Goal: Task Accomplishment & Management: Manage account settings

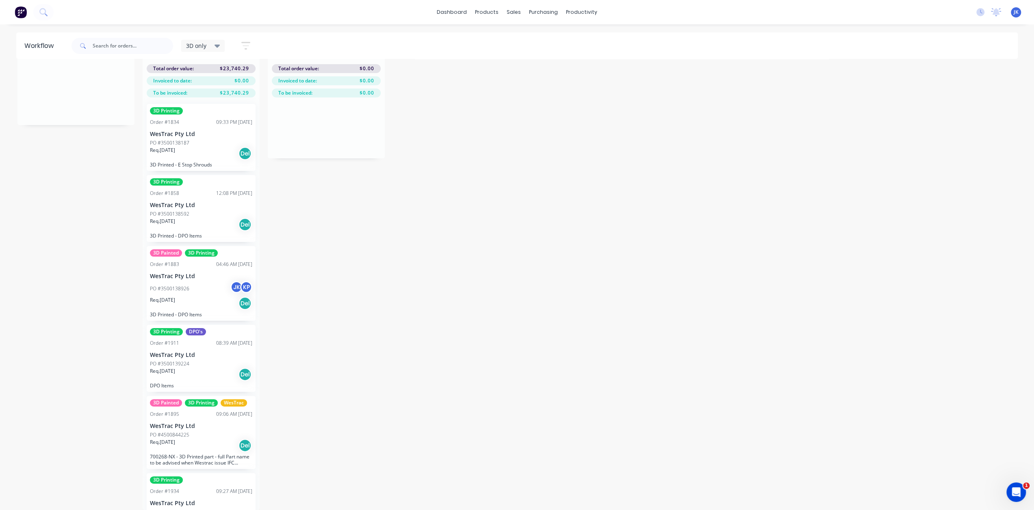
click at [204, 147] on div "Req. [DATE] Del" at bounding box center [201, 154] width 102 height 14
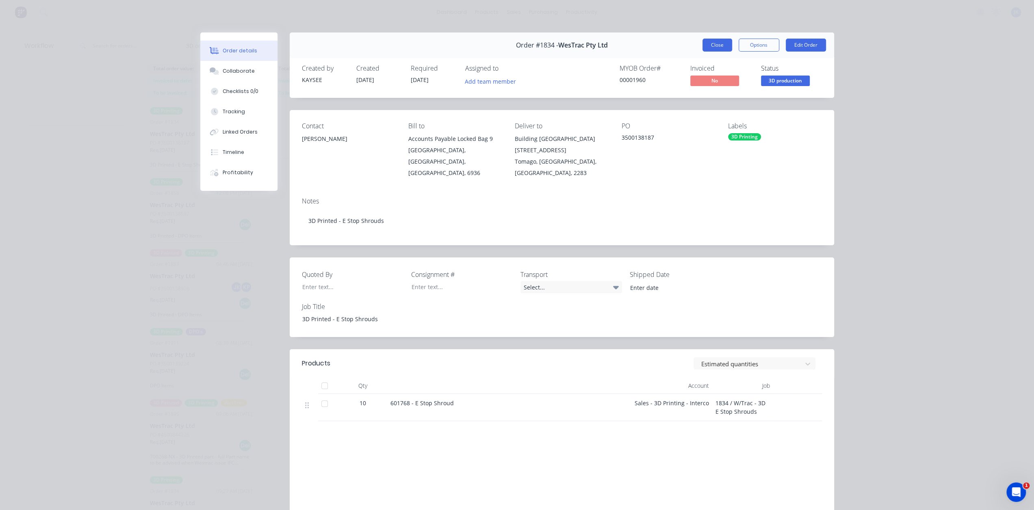
click at [709, 45] on button "Close" at bounding box center [717, 45] width 30 height 13
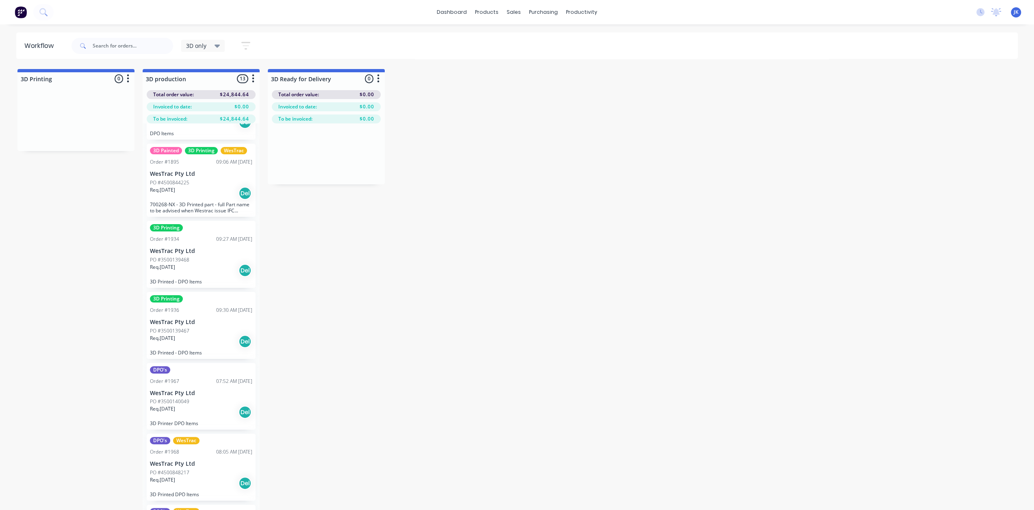
scroll to position [528, 0]
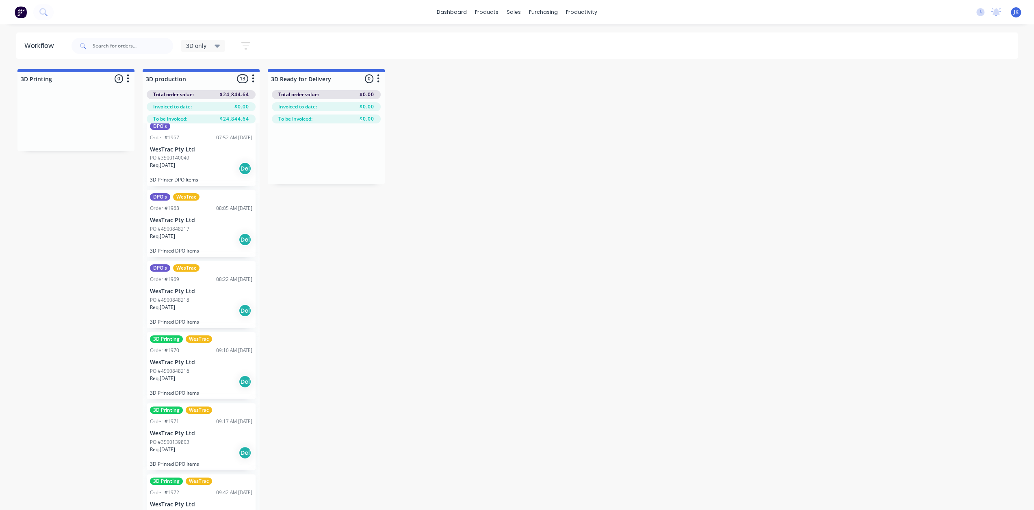
click at [208, 173] on div "Req. 13/10/25 Del" at bounding box center [201, 169] width 102 height 14
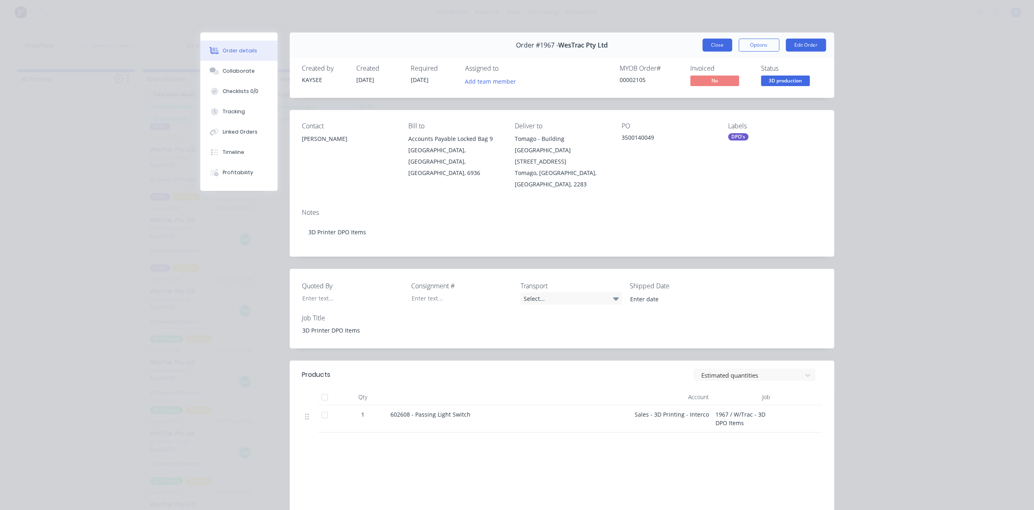
click at [715, 48] on button "Close" at bounding box center [717, 45] width 30 height 13
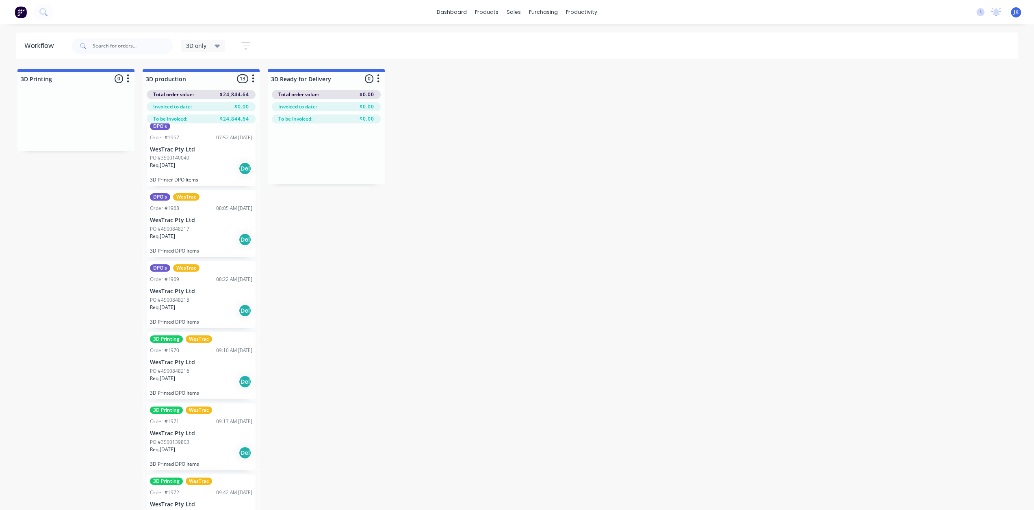
click at [216, 281] on div "08:22 AM 13/10/25" at bounding box center [234, 279] width 36 height 7
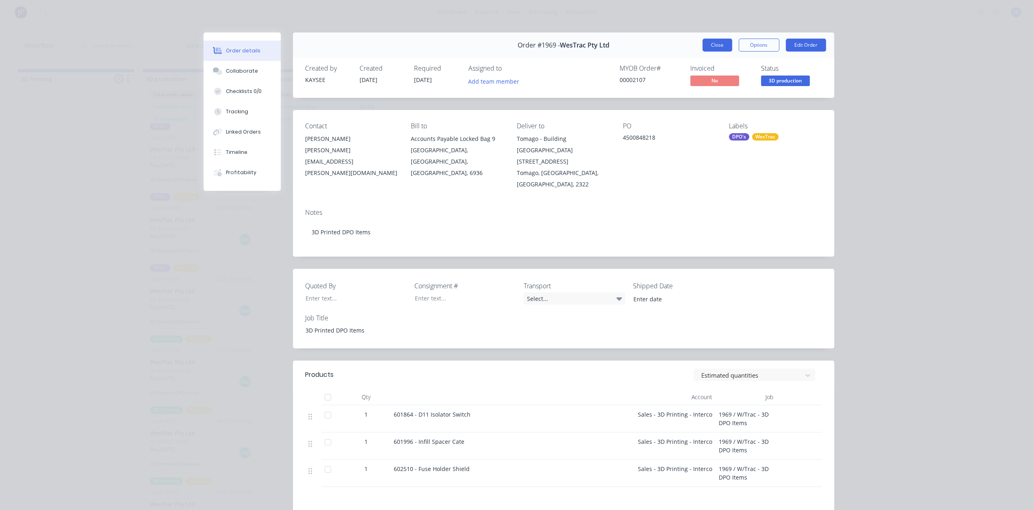
click at [713, 42] on button "Close" at bounding box center [717, 45] width 30 height 13
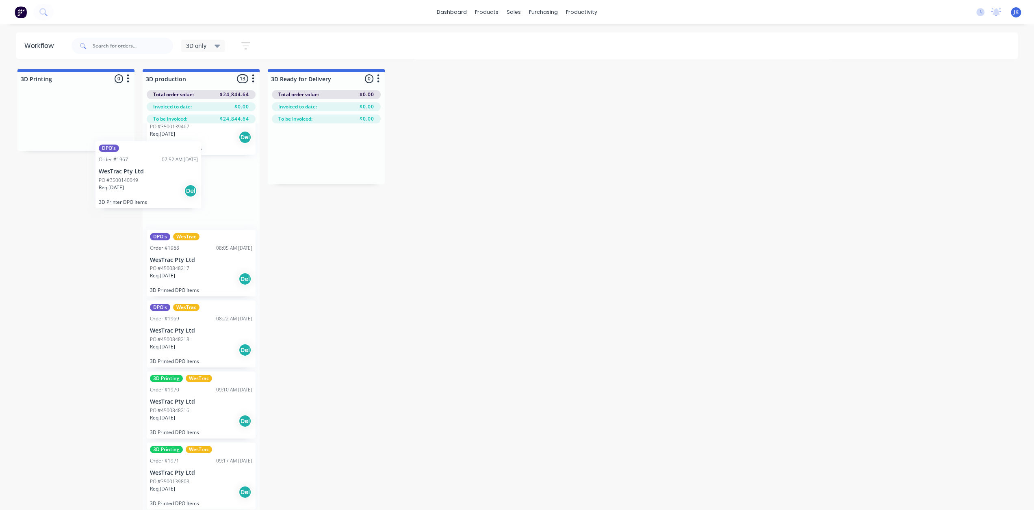
scroll to position [488, 0]
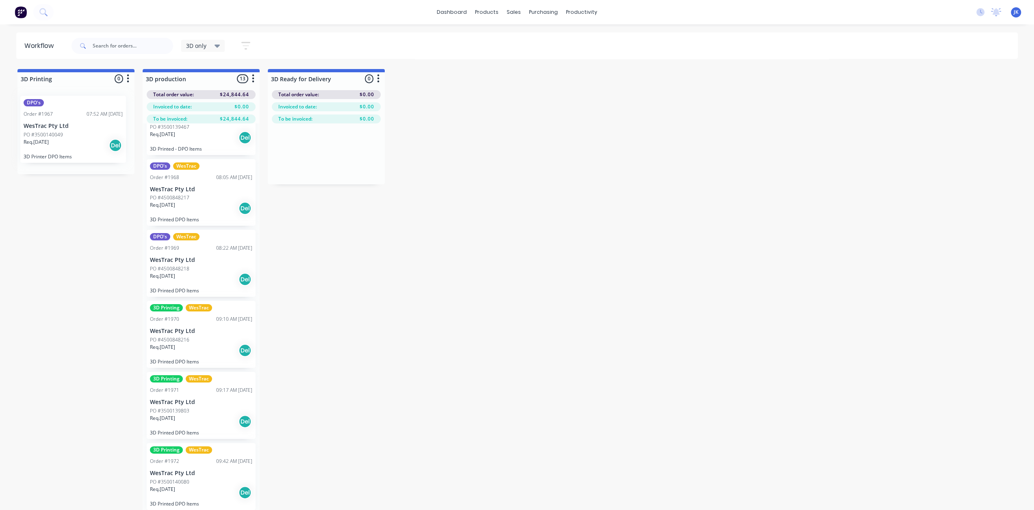
drag, startPoint x: 210, startPoint y: 202, endPoint x: 80, endPoint y: 143, distance: 143.4
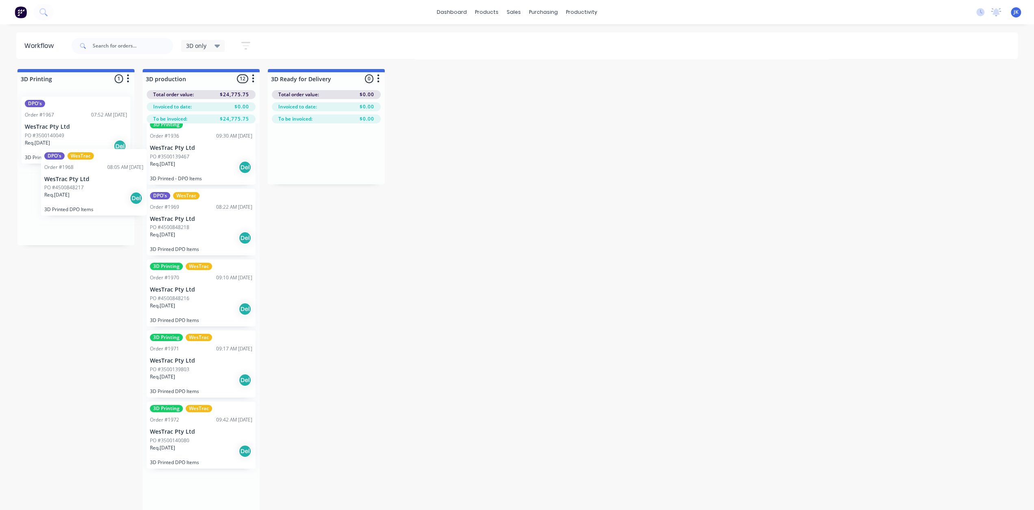
drag, startPoint x: 223, startPoint y: 222, endPoint x: 108, endPoint y: 185, distance: 120.7
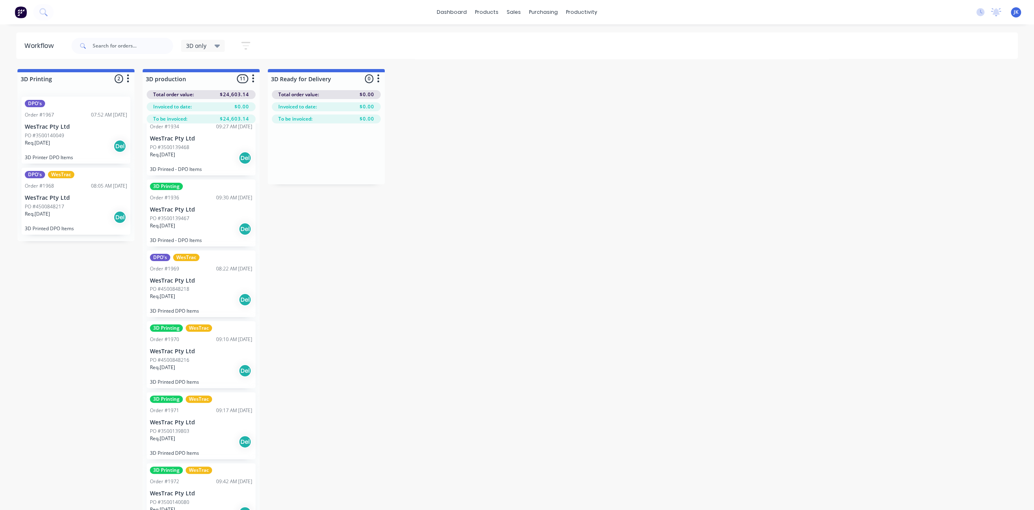
scroll to position [391, 0]
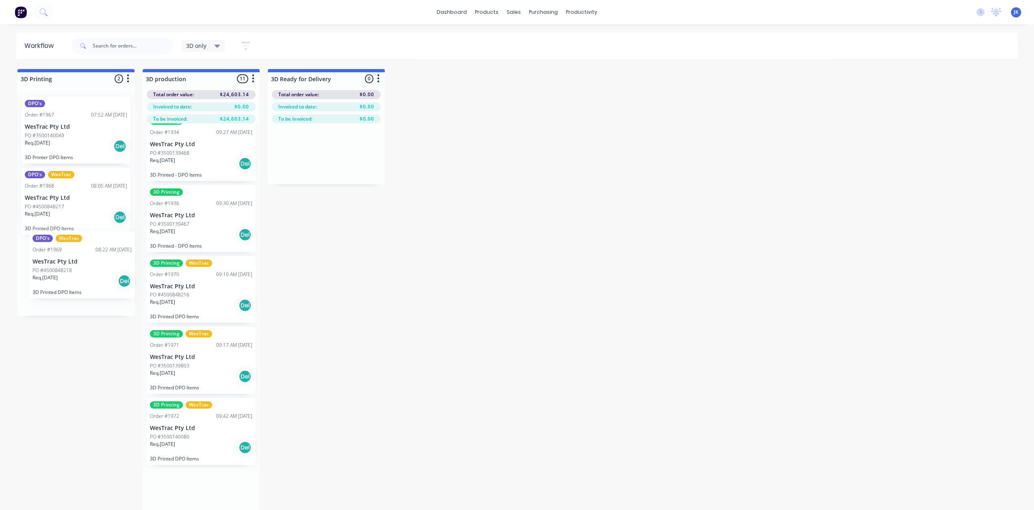
drag, startPoint x: 225, startPoint y: 288, endPoint x: 105, endPoint y: 263, distance: 122.7
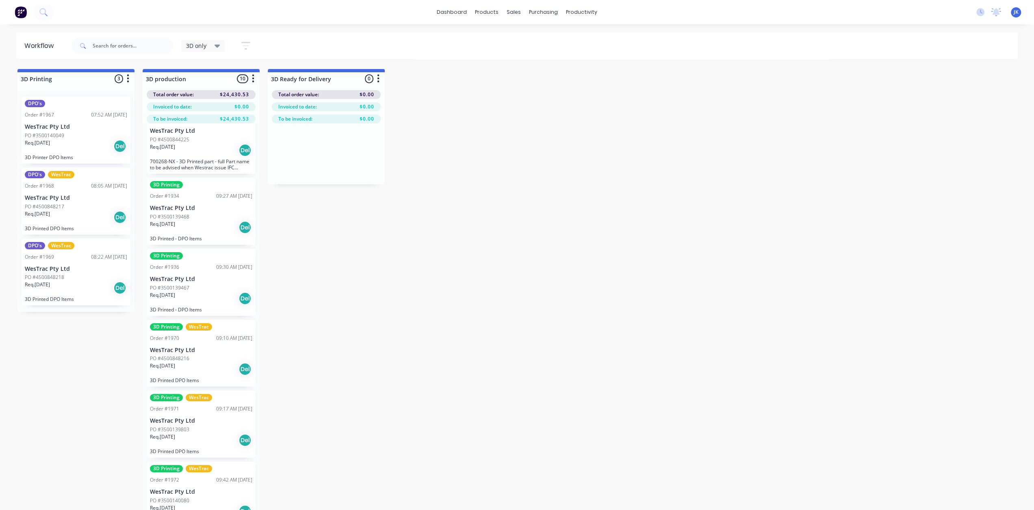
scroll to position [320, 0]
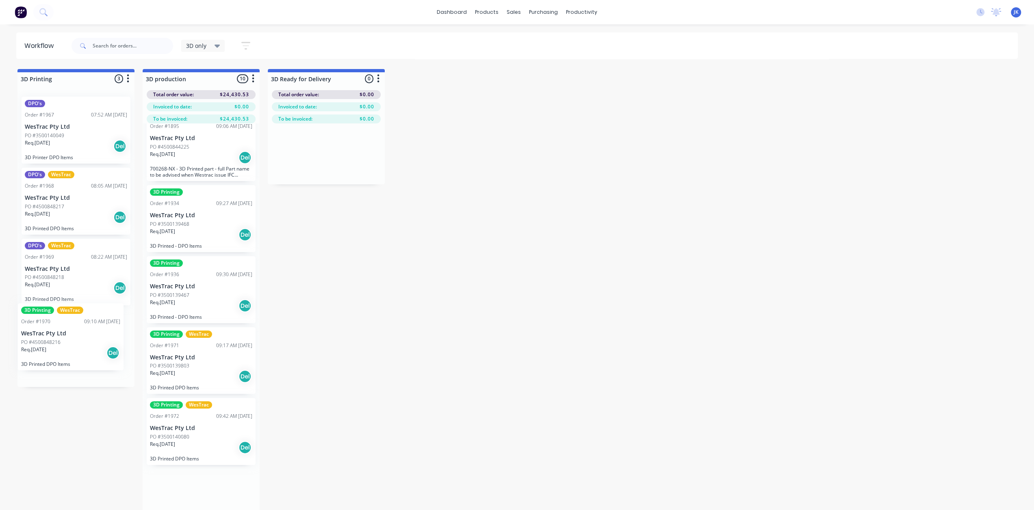
drag, startPoint x: 224, startPoint y: 353, endPoint x: 93, endPoint y: 329, distance: 132.9
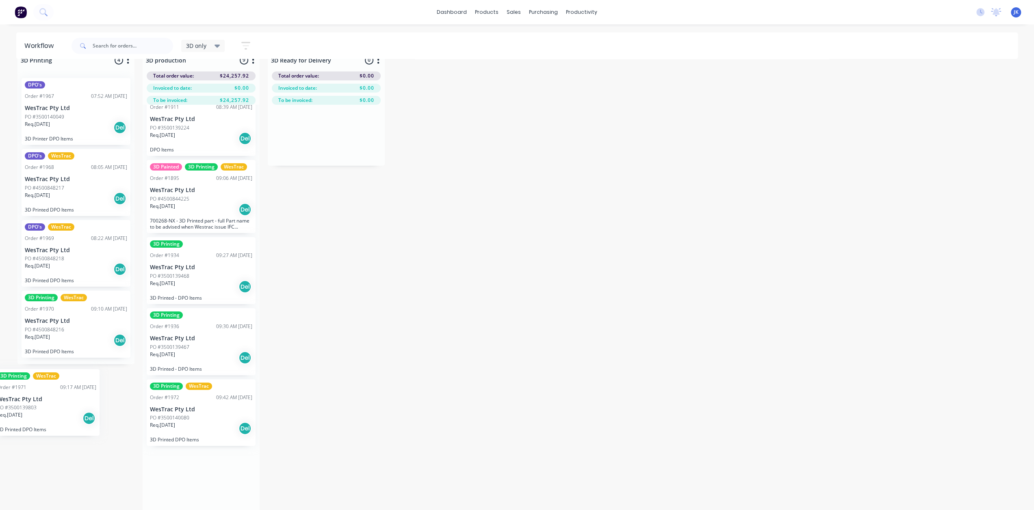
scroll to position [22, 0]
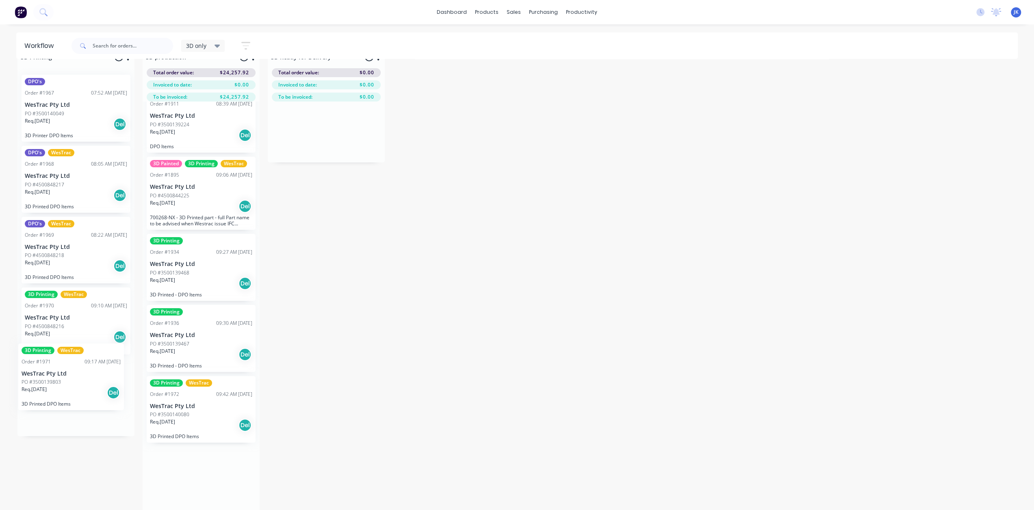
drag, startPoint x: 212, startPoint y: 428, endPoint x: 81, endPoint y: 373, distance: 141.6
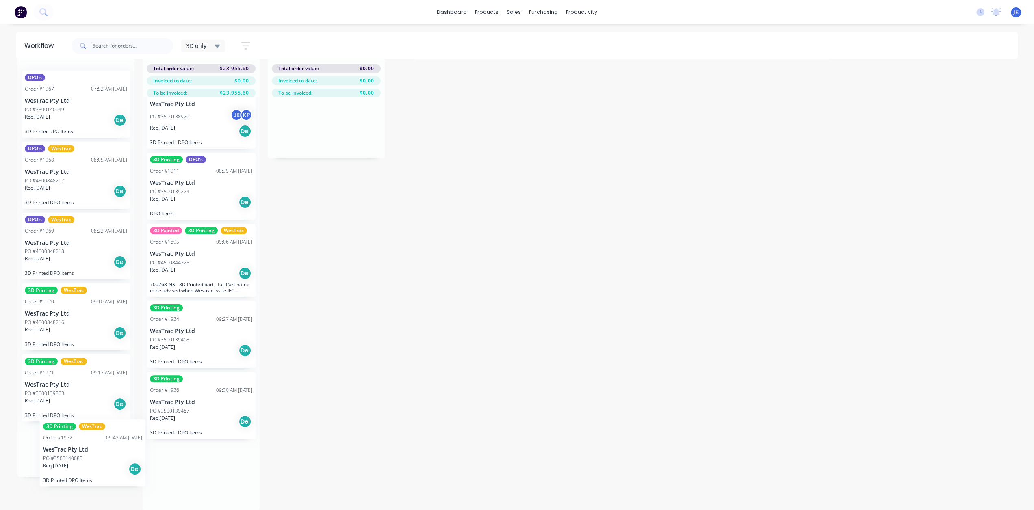
scroll to position [16, 0]
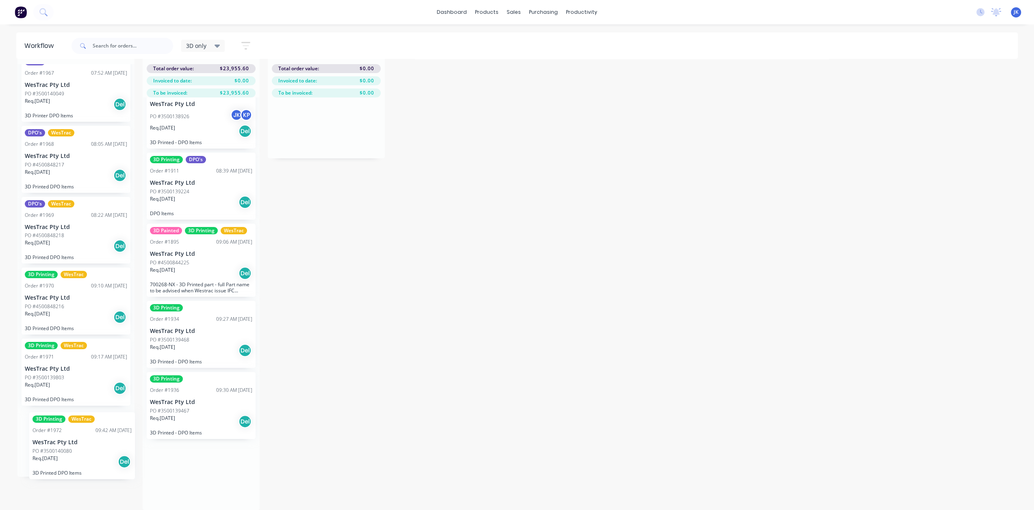
drag, startPoint x: 216, startPoint y: 468, endPoint x: 95, endPoint y: 441, distance: 123.2
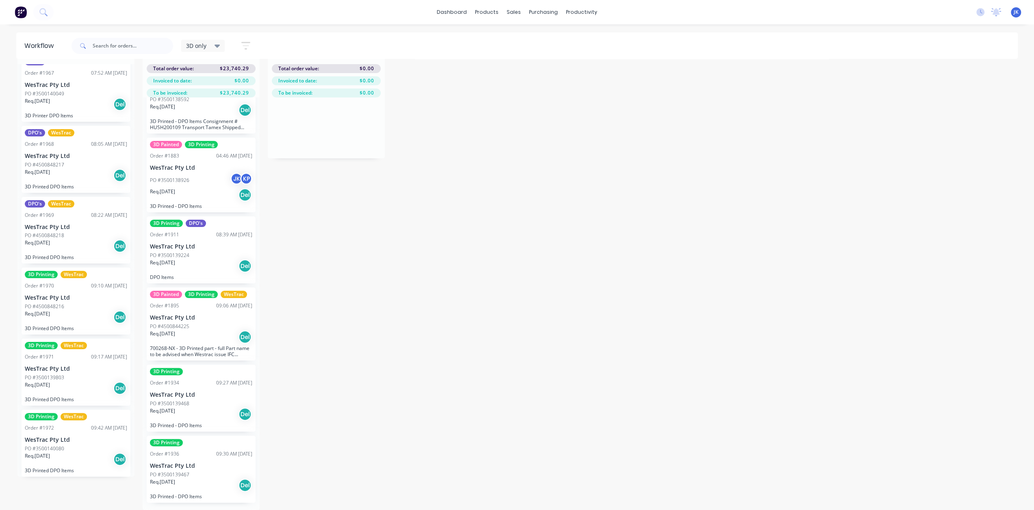
scroll to position [107, 0]
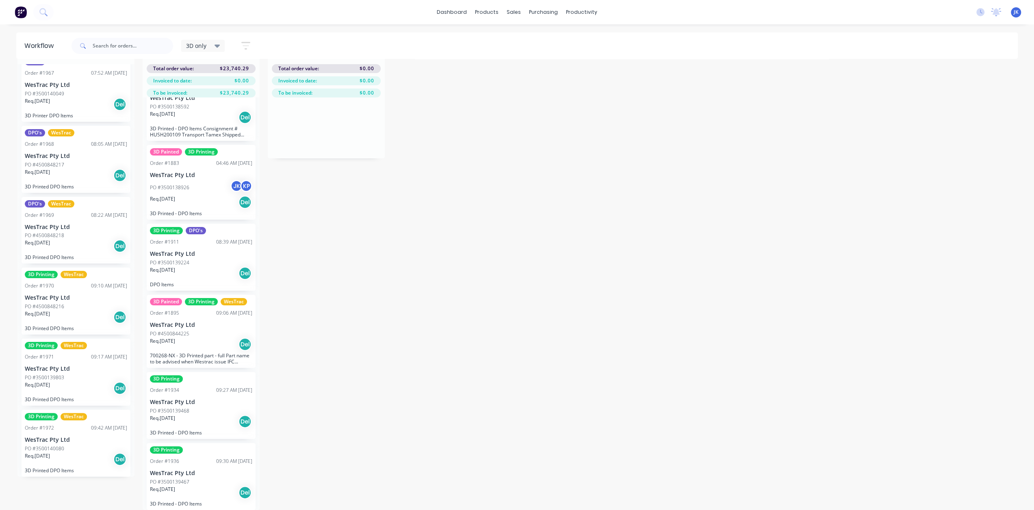
click at [217, 471] on div "3D Printing Order #1936 09:30 AM 30/09/25 WesTrac Pty Ltd PO #3500139467 Req. 1…" at bounding box center [201, 476] width 109 height 67
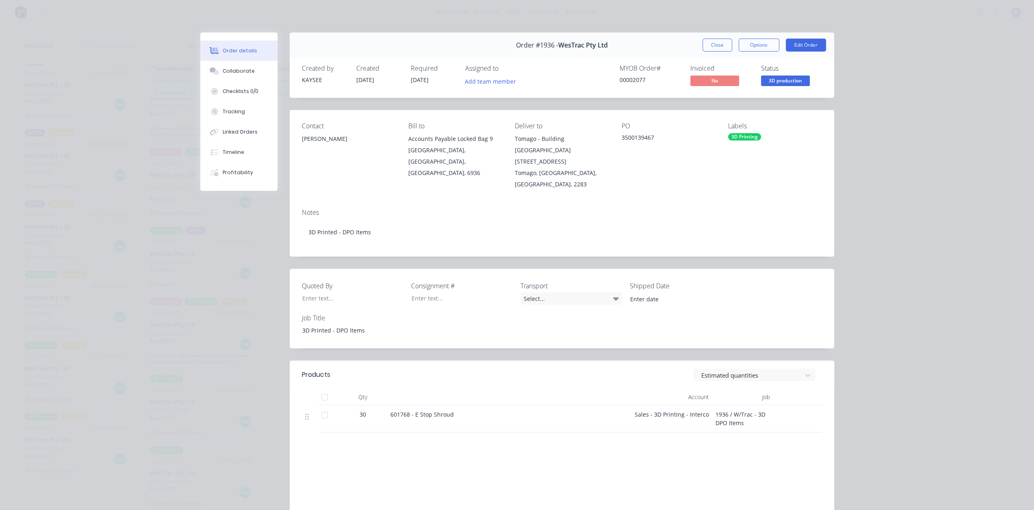
click at [727, 45] on button "Close" at bounding box center [717, 45] width 30 height 13
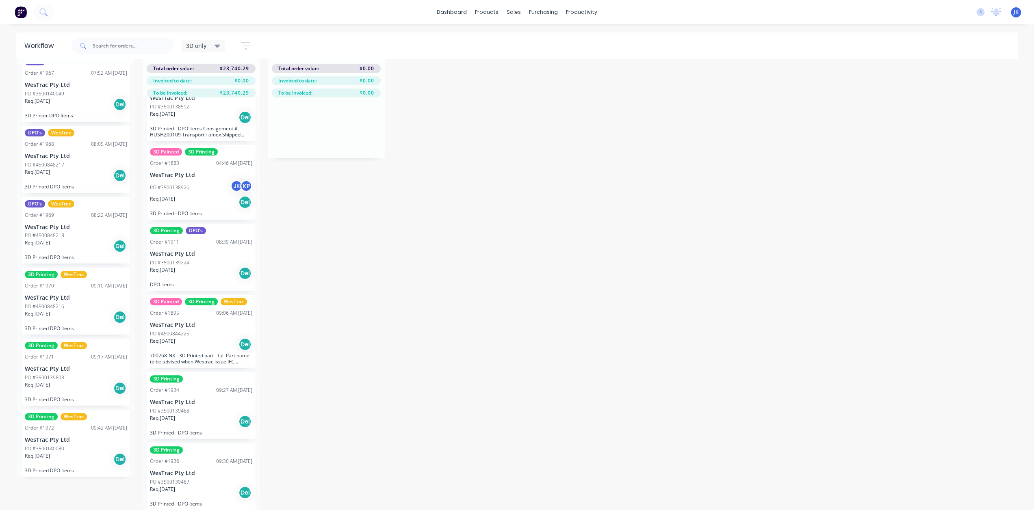
click at [213, 407] on div "PO #3500139468" at bounding box center [201, 410] width 102 height 7
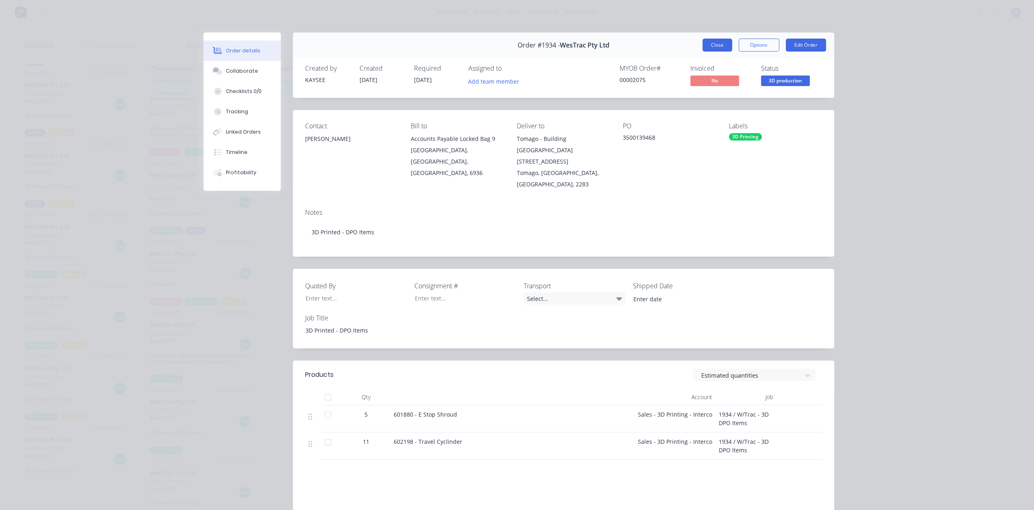
click at [706, 43] on button "Close" at bounding box center [717, 45] width 30 height 13
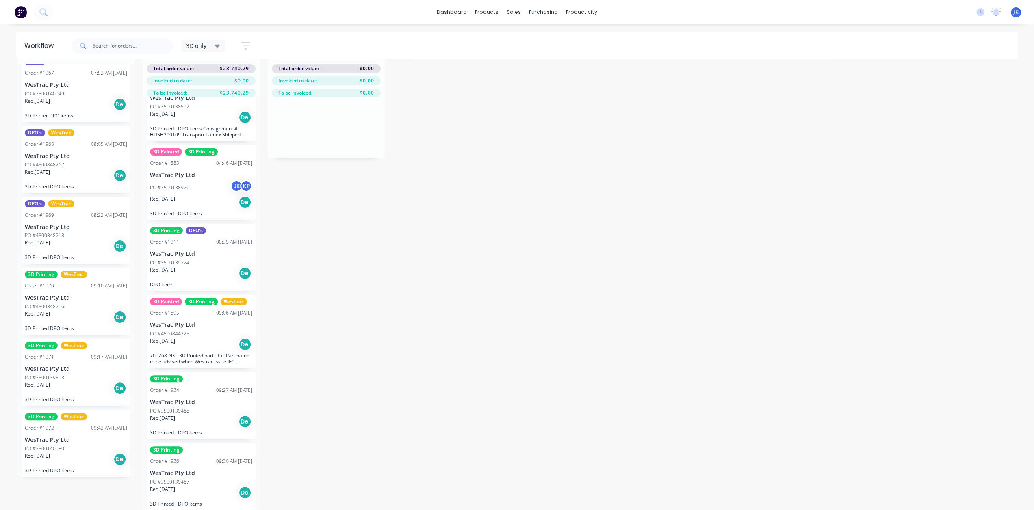
click at [192, 339] on div "Req. 13/10/25 Del" at bounding box center [201, 344] width 102 height 14
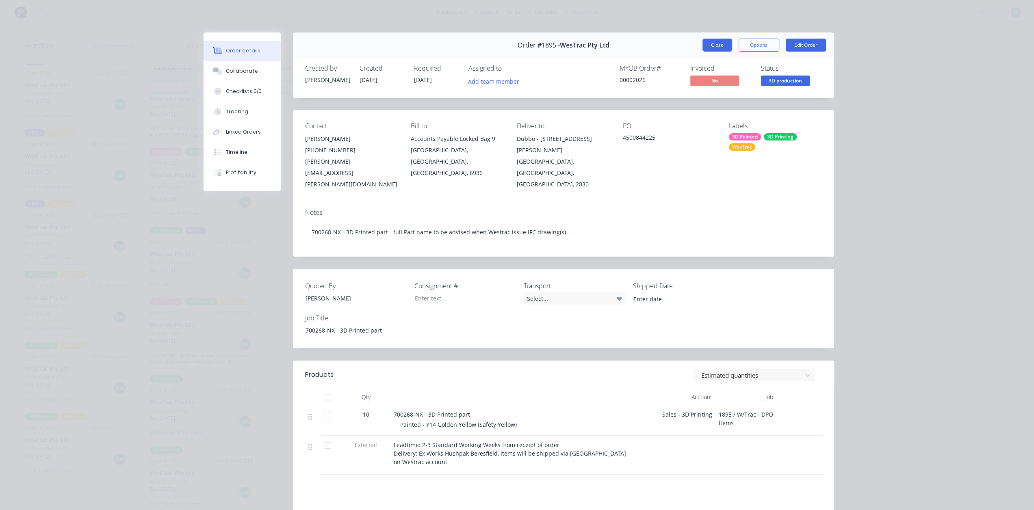
click at [702, 46] on button "Close" at bounding box center [717, 45] width 30 height 13
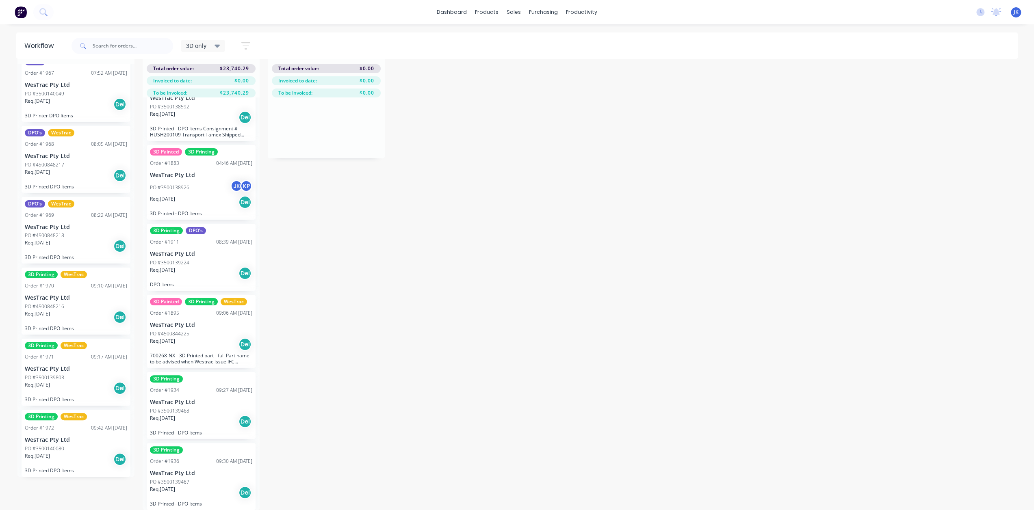
click at [175, 266] on p "Req. 30/09/25" at bounding box center [162, 269] width 25 height 7
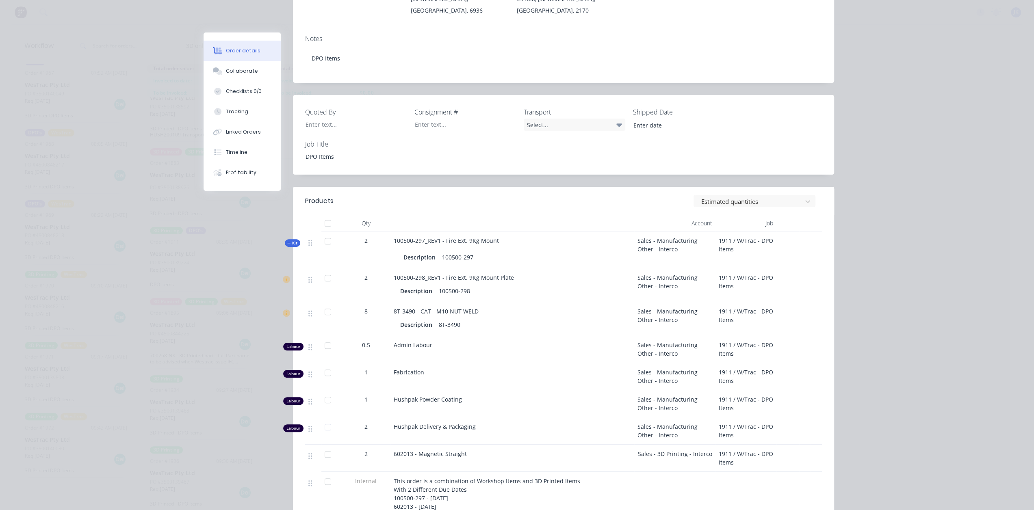
scroll to position [0, 0]
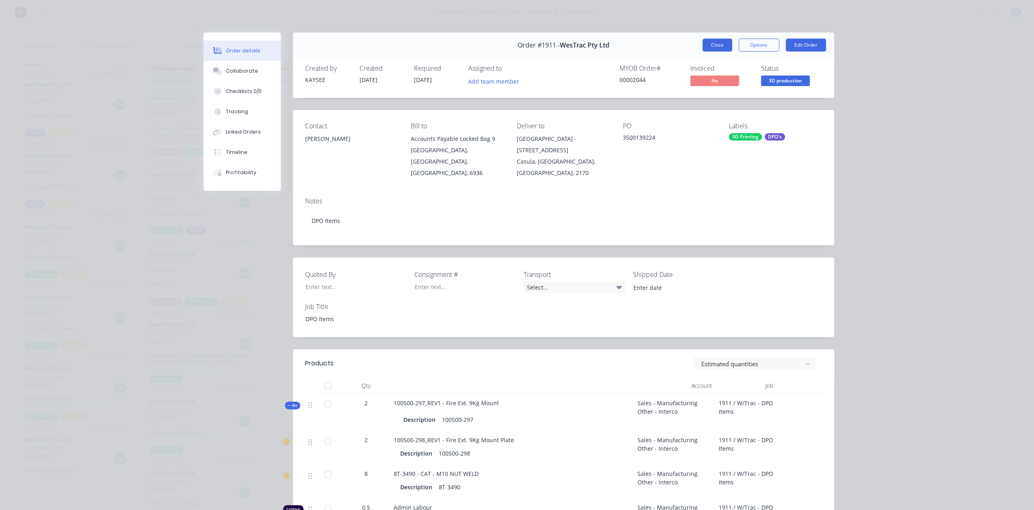
click at [725, 45] on button "Close" at bounding box center [717, 45] width 30 height 13
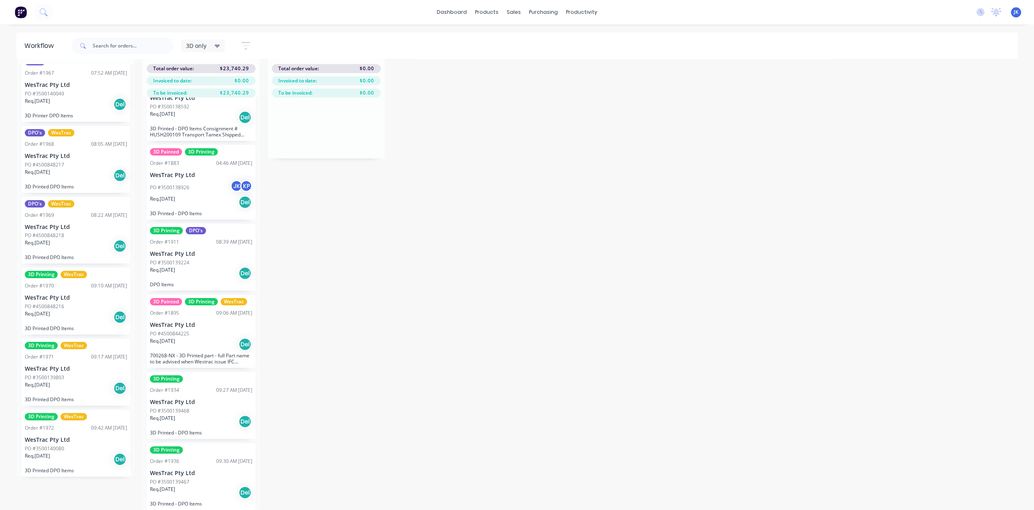
click at [209, 197] on div "Req. 22/09/25 Del" at bounding box center [201, 202] width 102 height 14
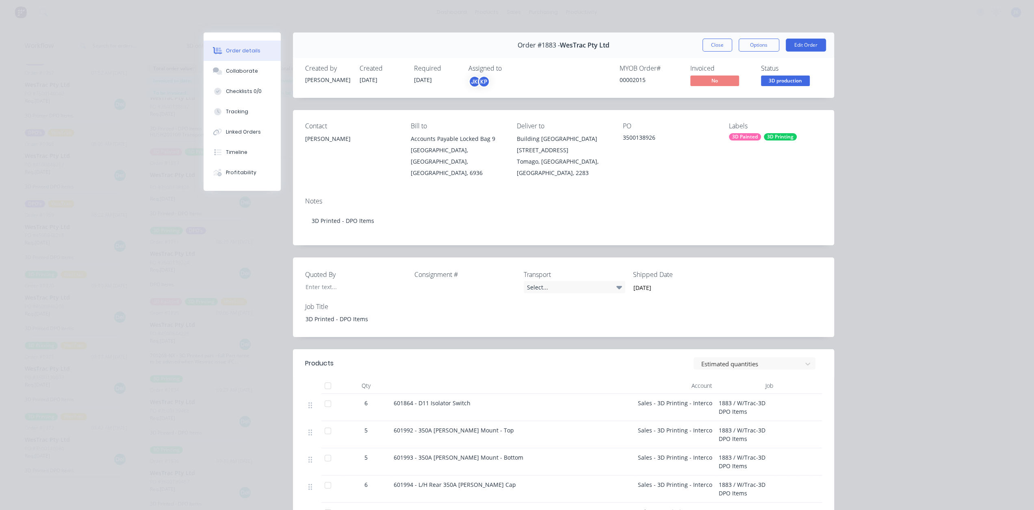
click at [720, 44] on button "Close" at bounding box center [717, 45] width 30 height 13
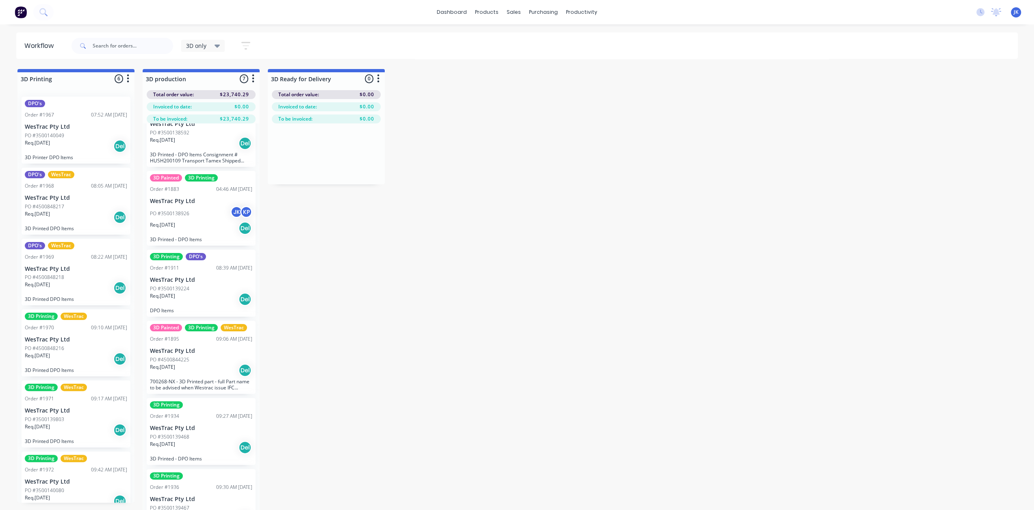
click at [76, 151] on div "Req. 13/10/25 Del" at bounding box center [76, 146] width 102 height 14
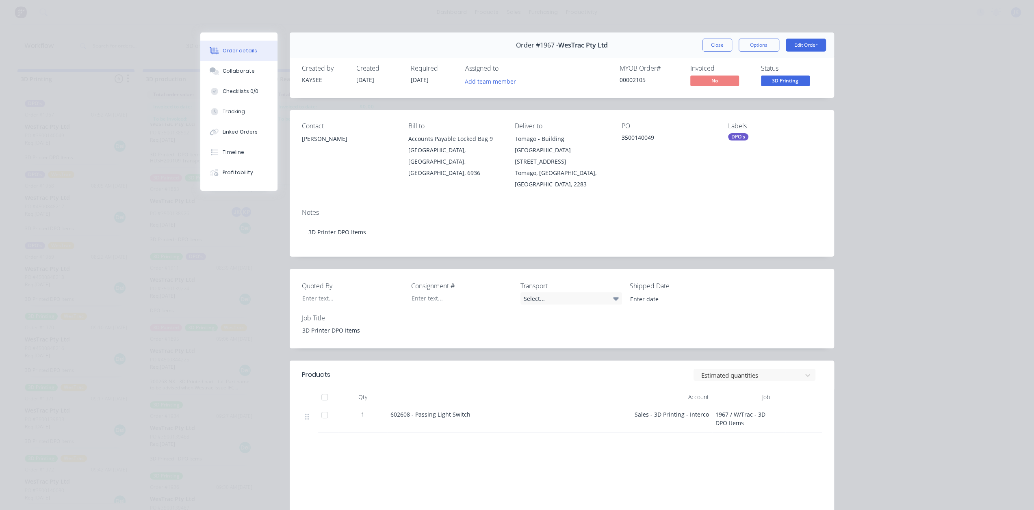
click at [703, 45] on button "Close" at bounding box center [717, 45] width 30 height 13
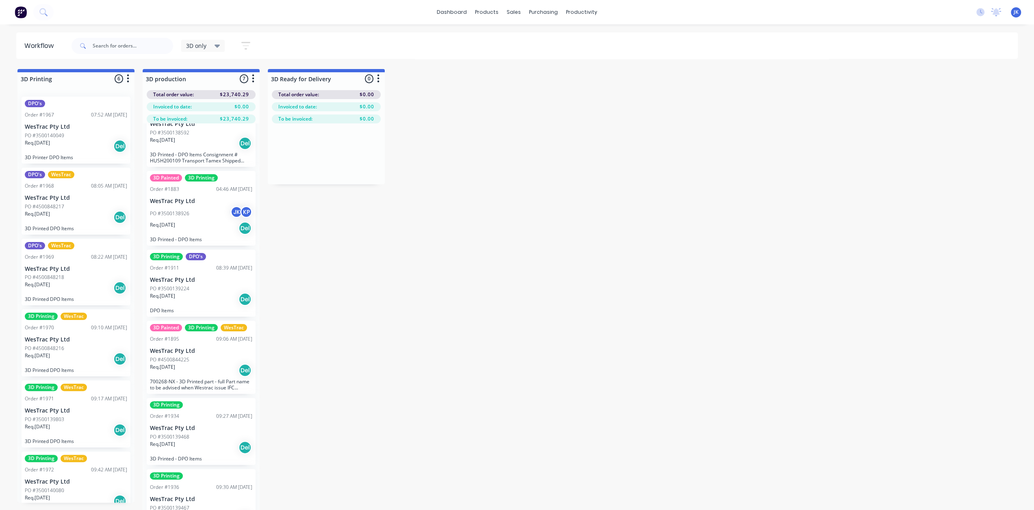
click at [56, 196] on p "WesTrac Pty Ltd" at bounding box center [76, 198] width 102 height 7
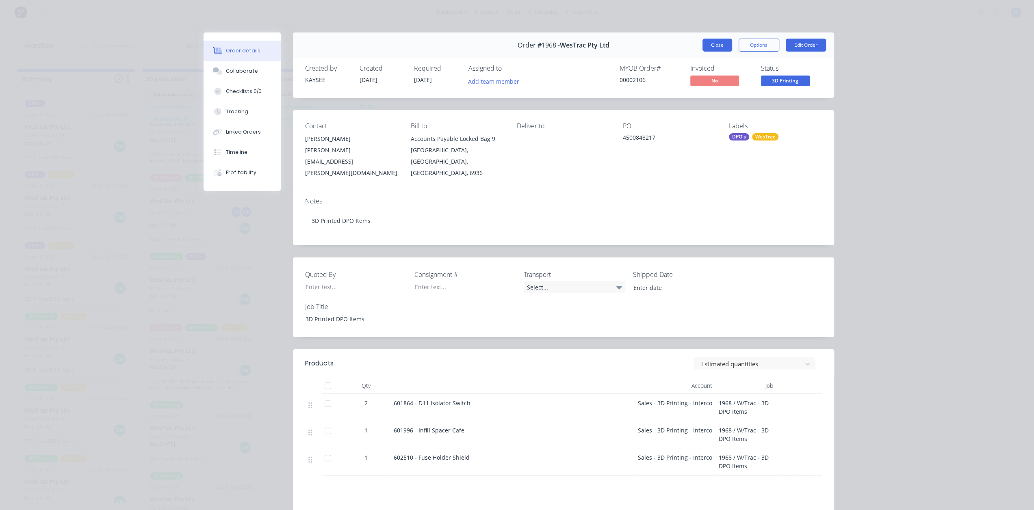
click at [726, 48] on button "Close" at bounding box center [717, 45] width 30 height 13
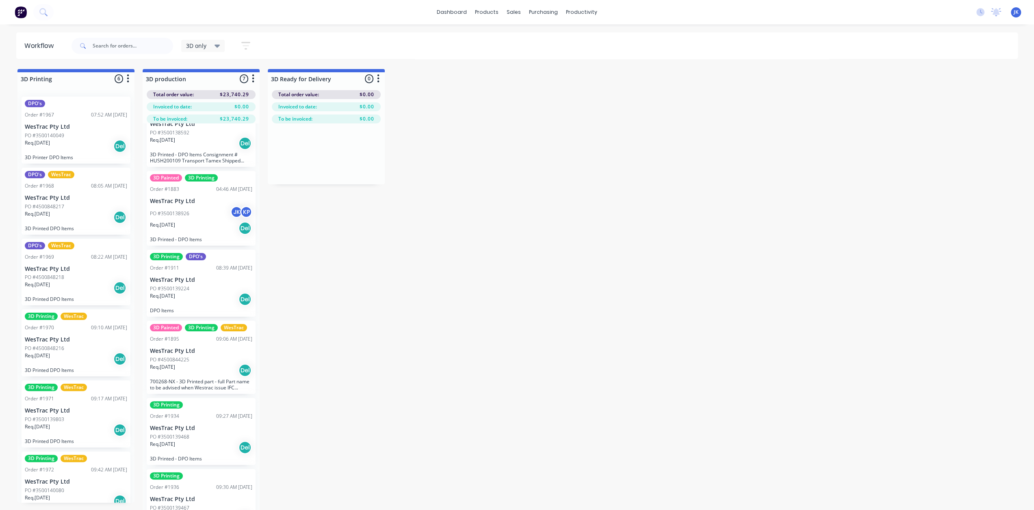
click at [87, 273] on div "DPO's WesTrac Order #1969 08:22 AM 13/10/25 WesTrac Pty Ltd PO #4500848218 Req.…" at bounding box center [76, 272] width 109 height 67
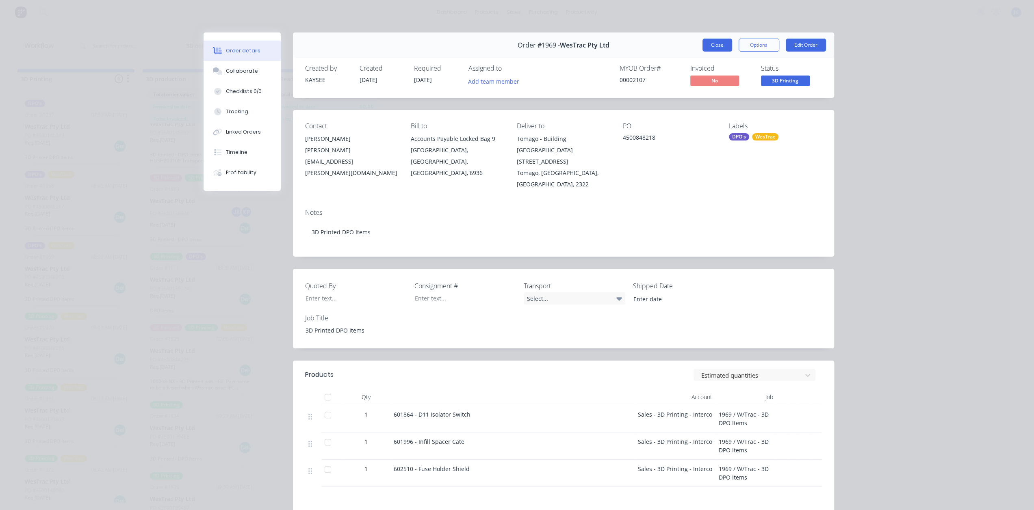
click at [708, 47] on button "Close" at bounding box center [717, 45] width 30 height 13
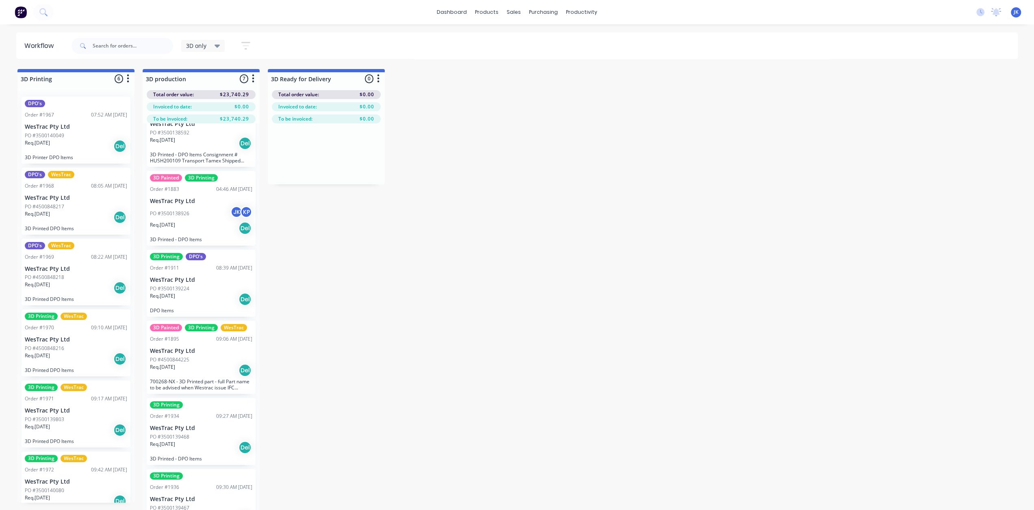
click at [80, 343] on div "3D Printing WesTrac Order #1970 09:10 AM 13/10/25 WesTrac Pty Ltd PO #450084821…" at bounding box center [76, 342] width 109 height 67
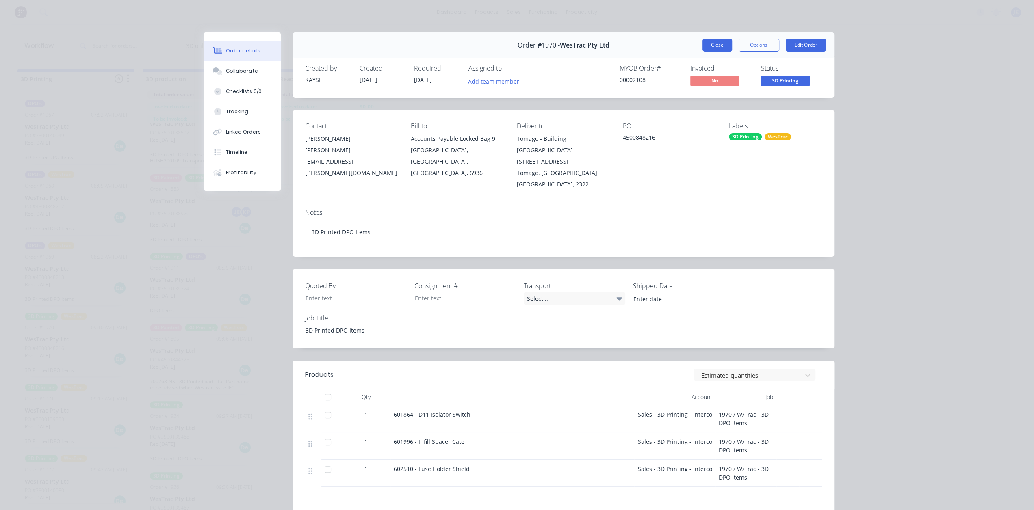
click at [704, 48] on button "Close" at bounding box center [717, 45] width 30 height 13
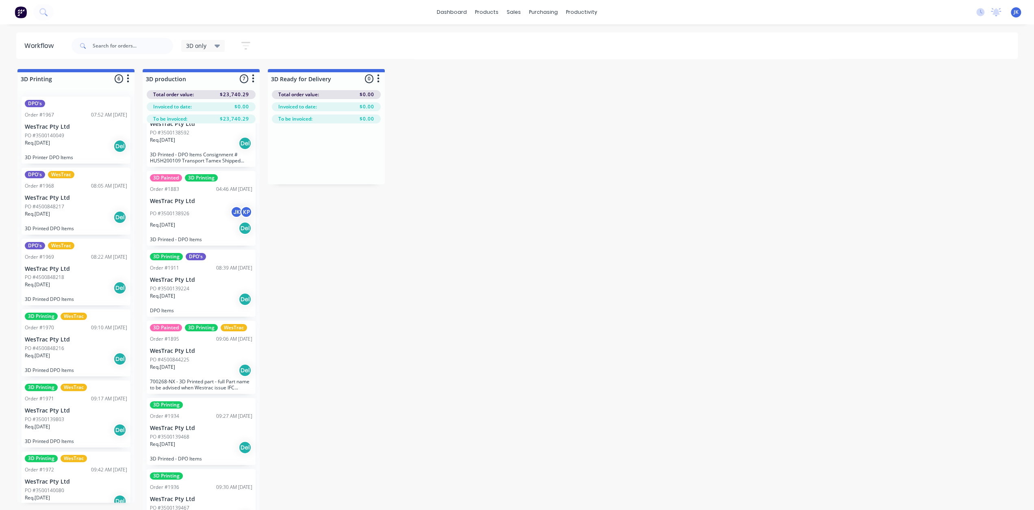
click at [91, 420] on div "PO #3500139803" at bounding box center [76, 419] width 102 height 7
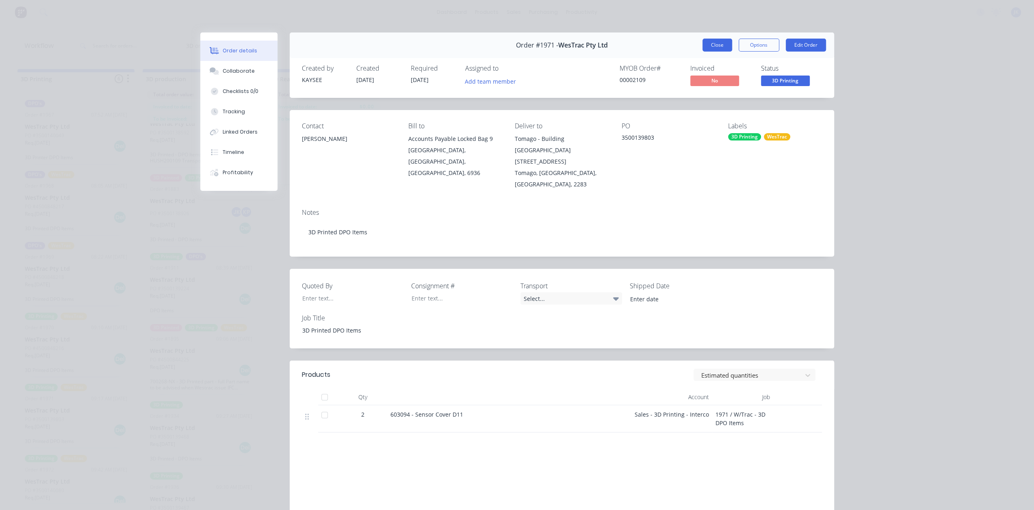
click at [710, 47] on button "Close" at bounding box center [717, 45] width 30 height 13
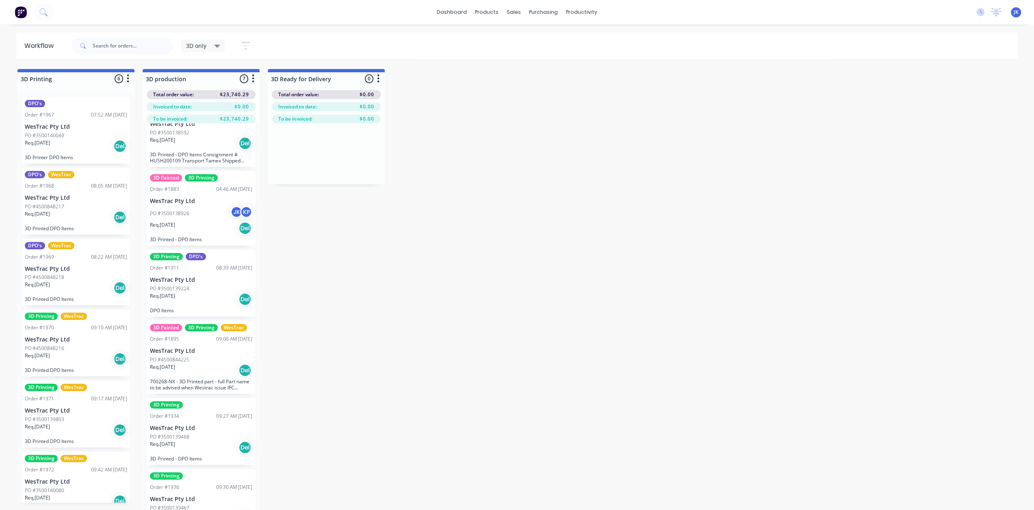
click at [91, 472] on div "09:42 AM 13/10/25" at bounding box center [109, 469] width 36 height 7
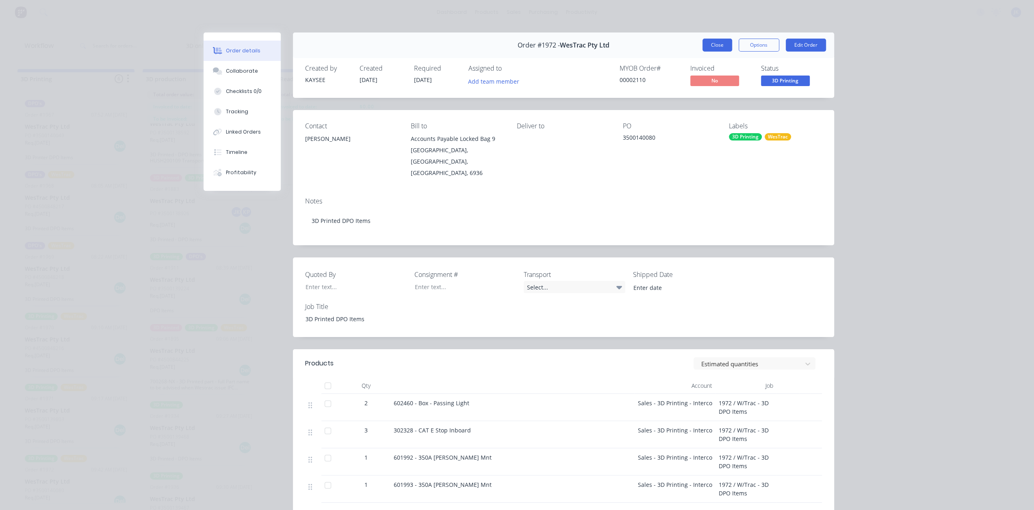
click at [721, 39] on button "Close" at bounding box center [717, 45] width 30 height 13
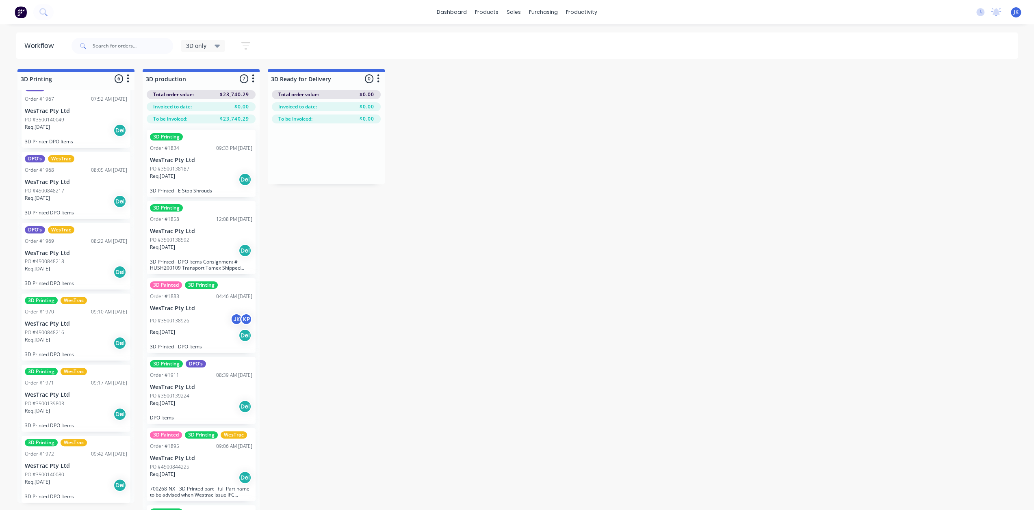
click at [213, 182] on div "Req. 19/09/25 Del" at bounding box center [201, 180] width 102 height 14
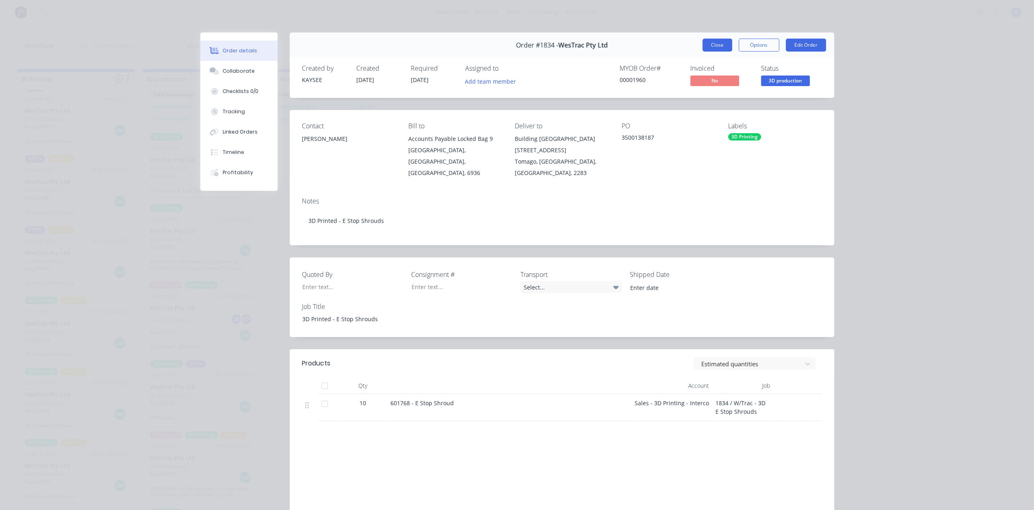
click at [707, 43] on button "Close" at bounding box center [717, 45] width 30 height 13
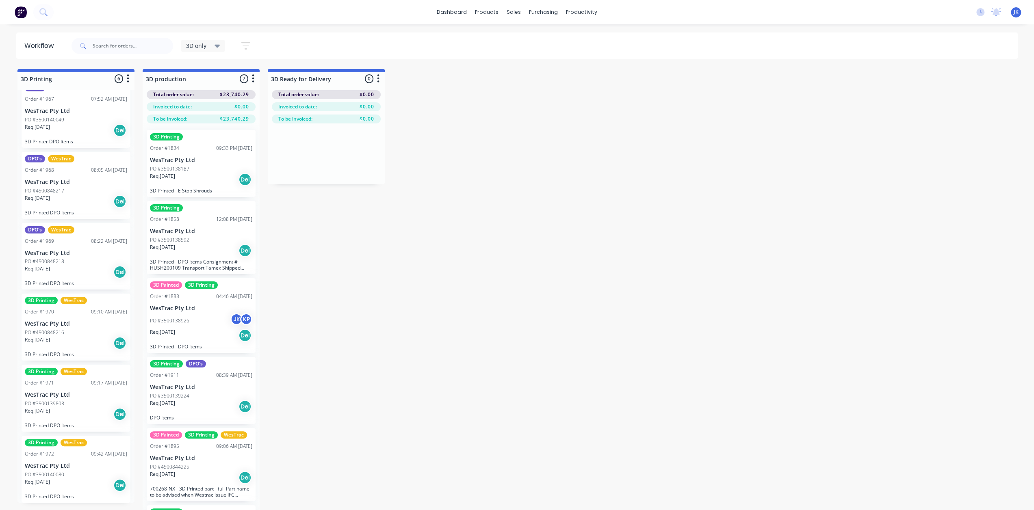
click at [208, 231] on p "WesTrac Pty Ltd" at bounding box center [201, 231] width 102 height 7
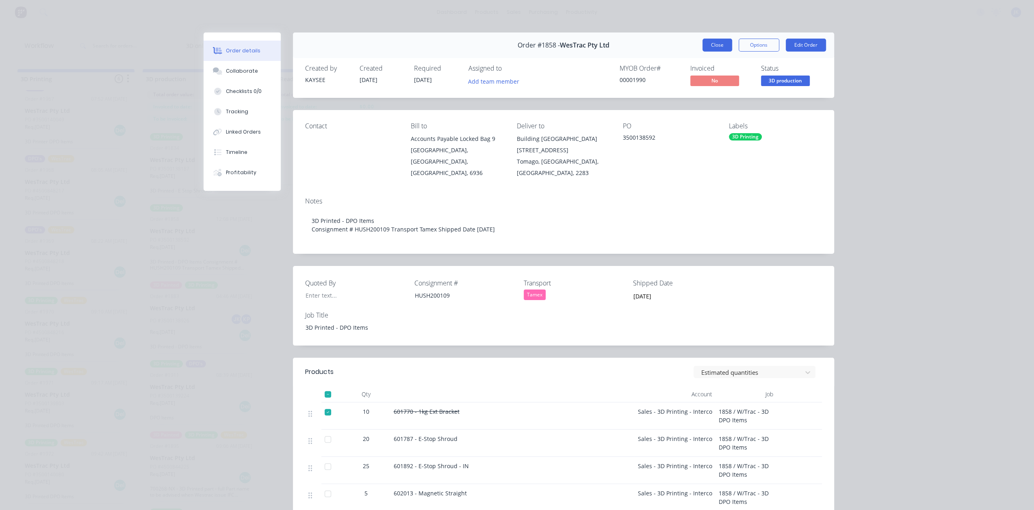
click at [705, 45] on button "Close" at bounding box center [717, 45] width 30 height 13
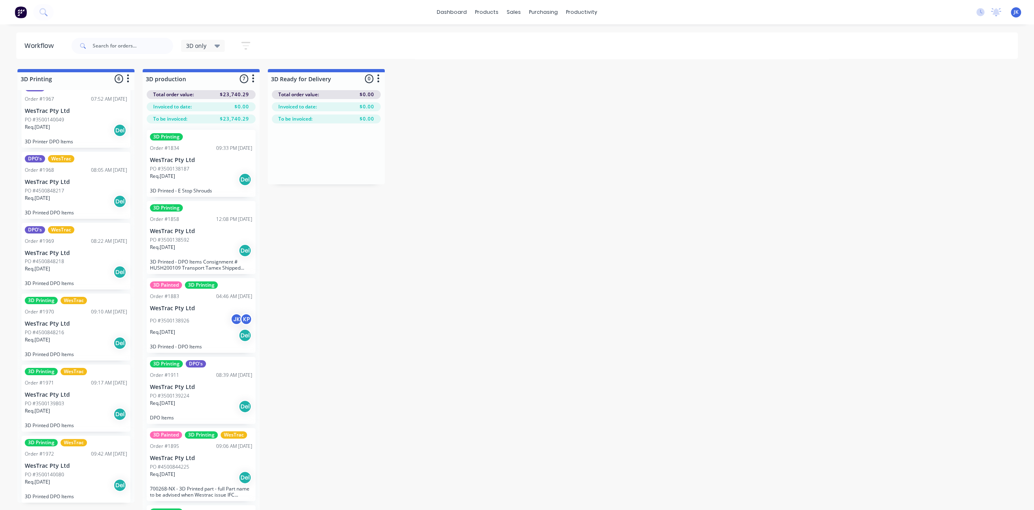
click at [210, 321] on div "PO #3500138926 JK KP" at bounding box center [201, 320] width 102 height 15
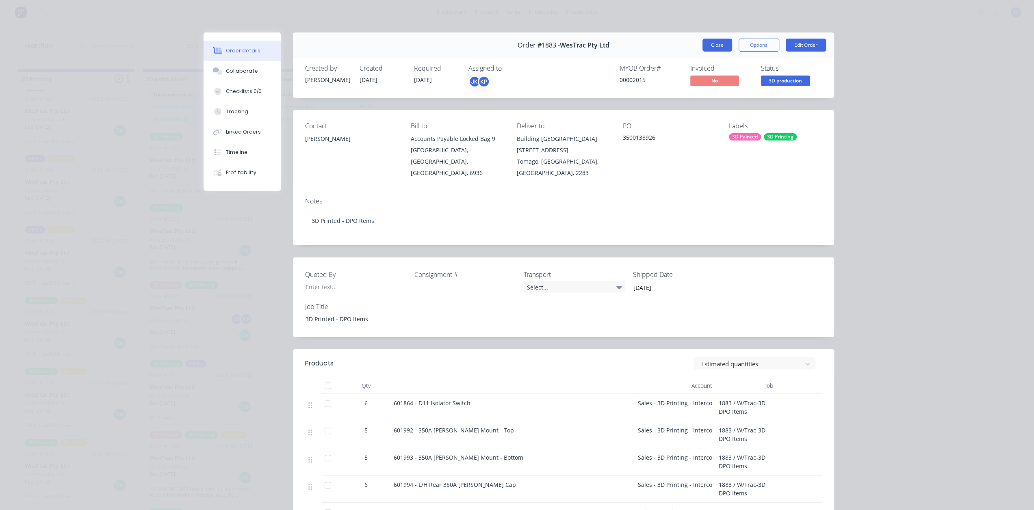
click at [709, 49] on button "Close" at bounding box center [717, 45] width 30 height 13
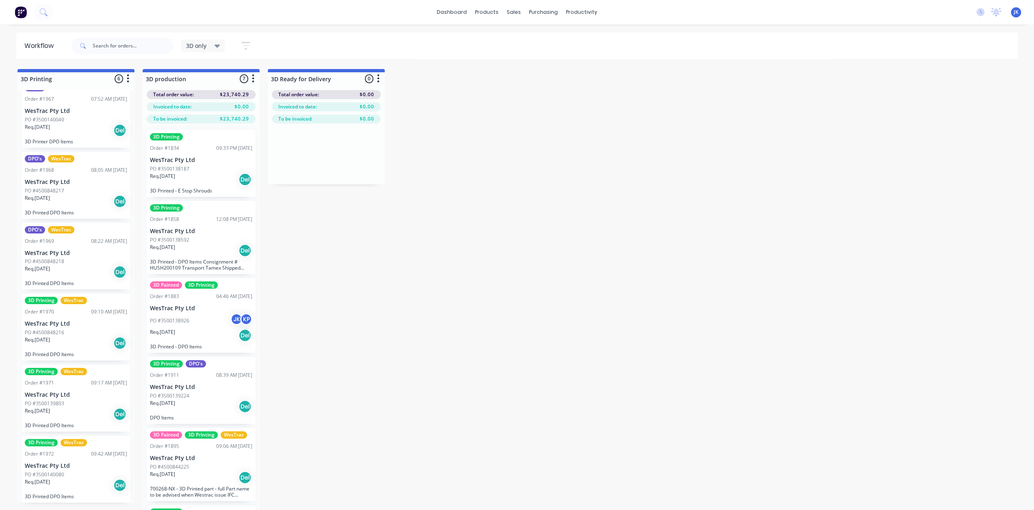
click at [216, 377] on div "08:39 AM 24/09/25" at bounding box center [234, 375] width 36 height 7
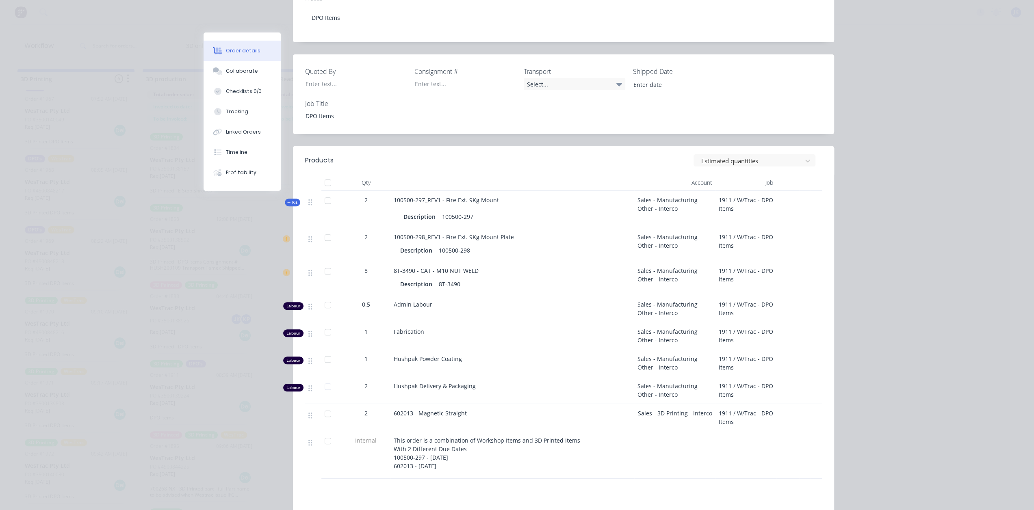
scroll to position [41, 0]
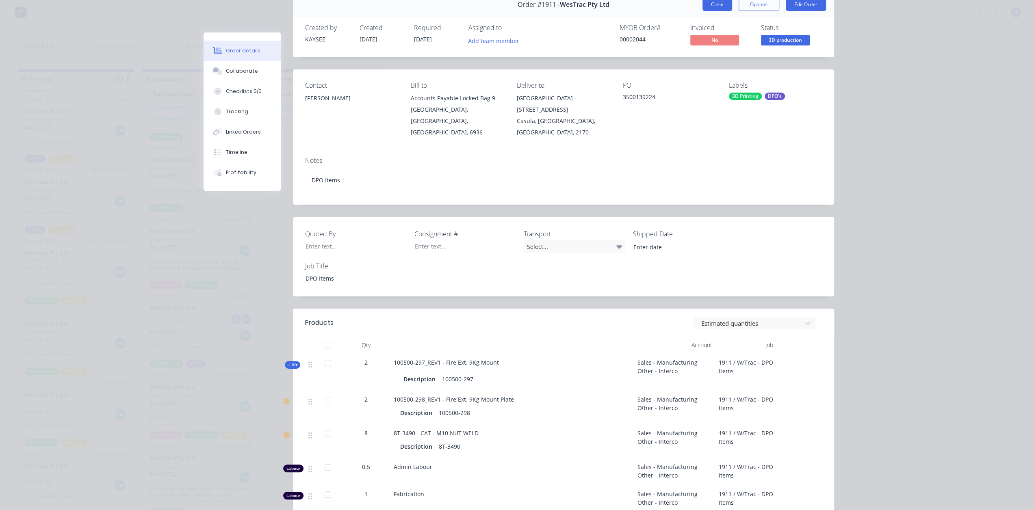
click at [715, 9] on button "Close" at bounding box center [717, 4] width 30 height 13
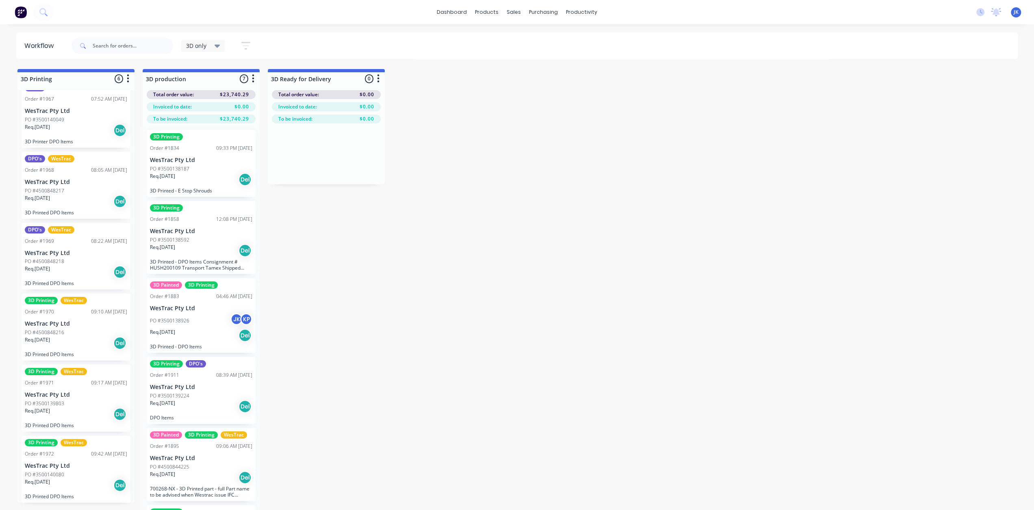
click at [200, 451] on div "3D Painted 3D Printing WesTrac Order #1895 09:06 AM 24/09/25 WesTrac Pty Ltd PO…" at bounding box center [201, 464] width 109 height 73
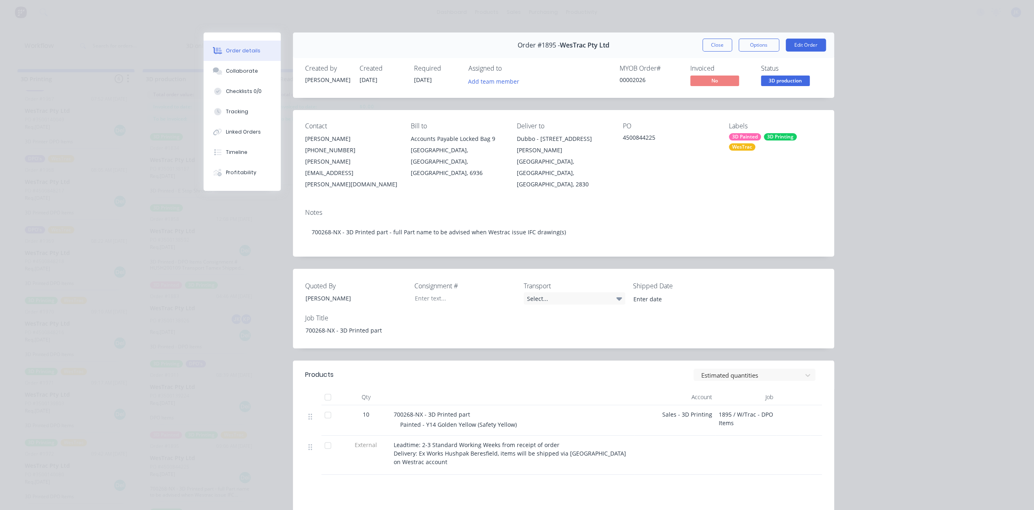
click at [716, 40] on button "Close" at bounding box center [717, 45] width 30 height 13
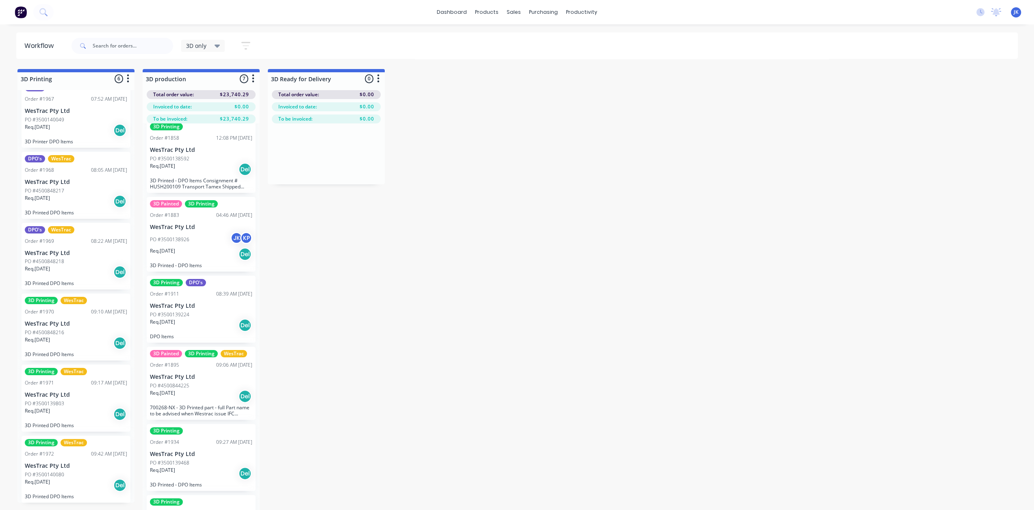
scroll to position [107, 0]
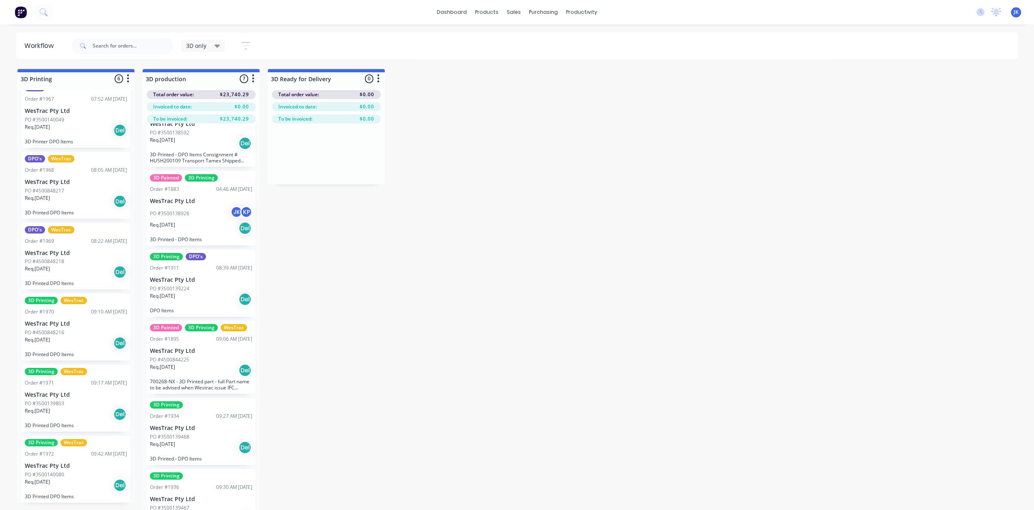
click at [206, 433] on div "PO #3500139468" at bounding box center [201, 436] width 102 height 7
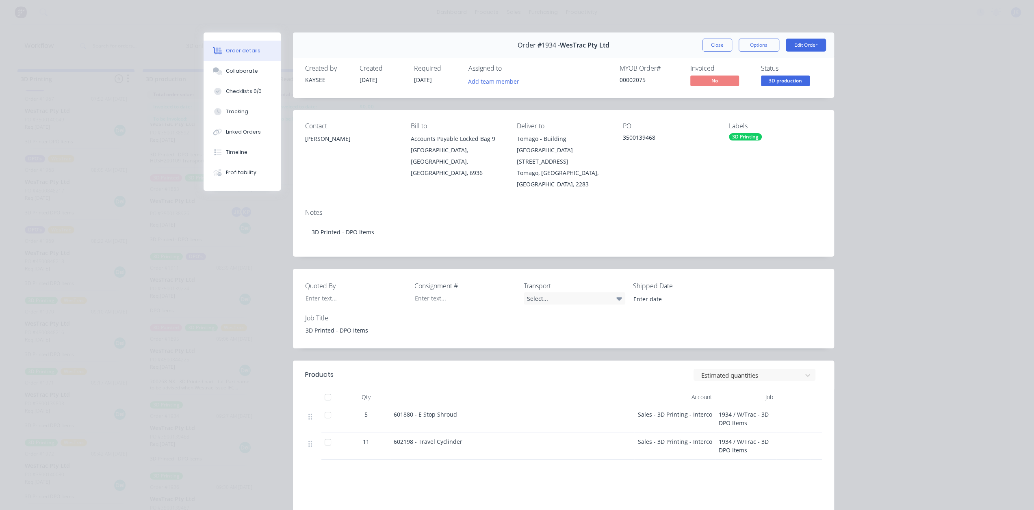
click at [723, 50] on button "Close" at bounding box center [717, 45] width 30 height 13
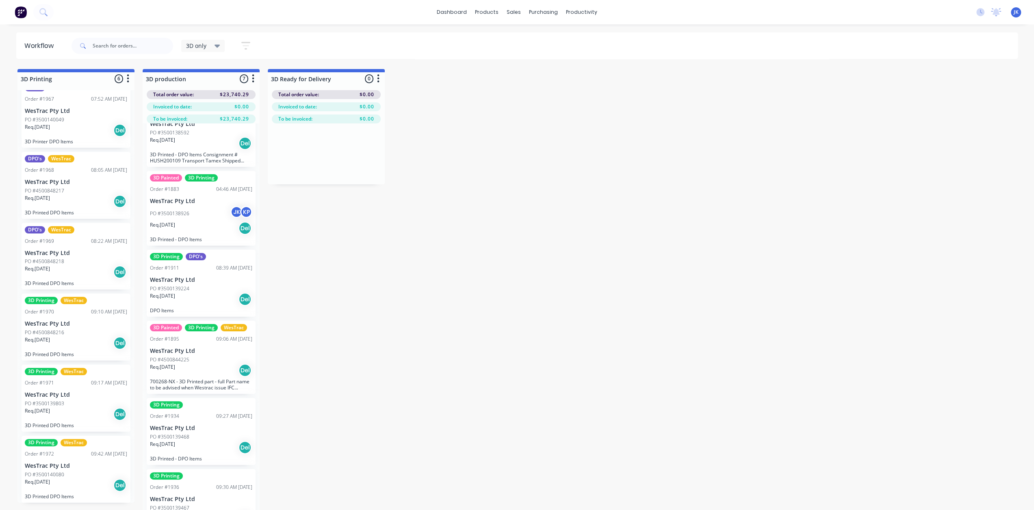
scroll to position [32, 0]
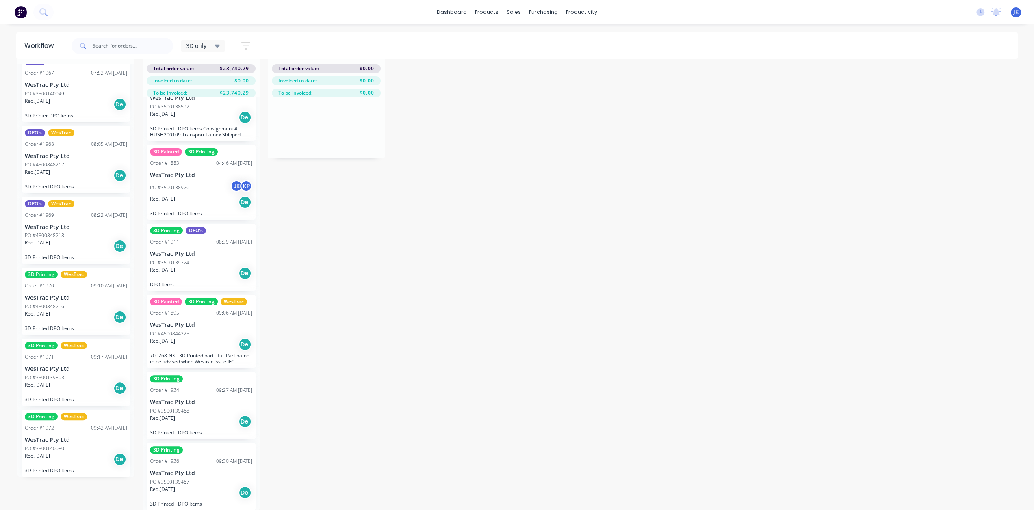
click at [199, 458] on div "Order #1936 09:30 AM 30/09/25" at bounding box center [201, 461] width 102 height 7
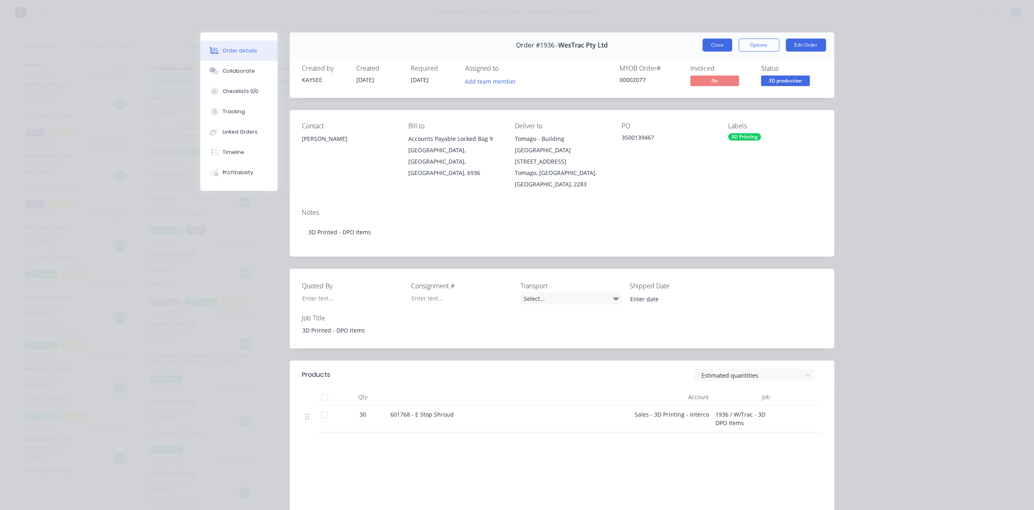
click at [706, 47] on button "Close" at bounding box center [717, 45] width 30 height 13
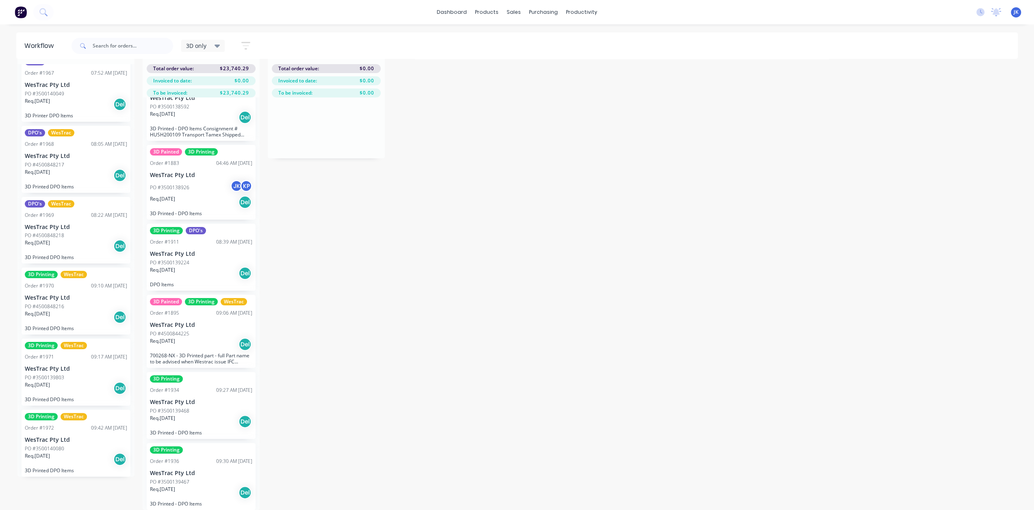
scroll to position [0, 0]
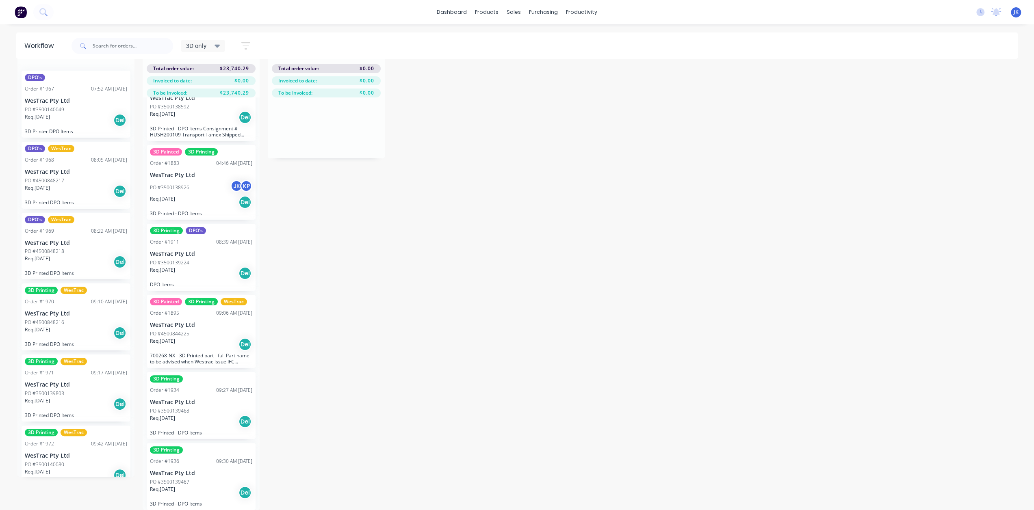
click at [73, 121] on div "DPO's Order #1967 07:52 AM 13/10/25 WesTrac Pty Ltd PO #3500140049 Req. 13/10/2…" at bounding box center [76, 104] width 109 height 67
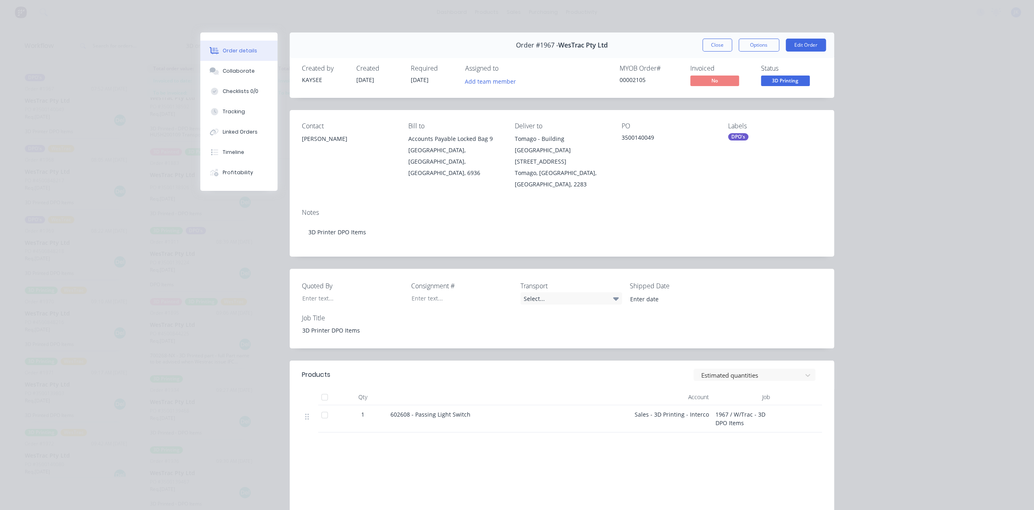
drag, startPoint x: 711, startPoint y: 45, endPoint x: 672, endPoint y: 44, distance: 39.0
click at [711, 45] on button "Close" at bounding box center [717, 45] width 30 height 13
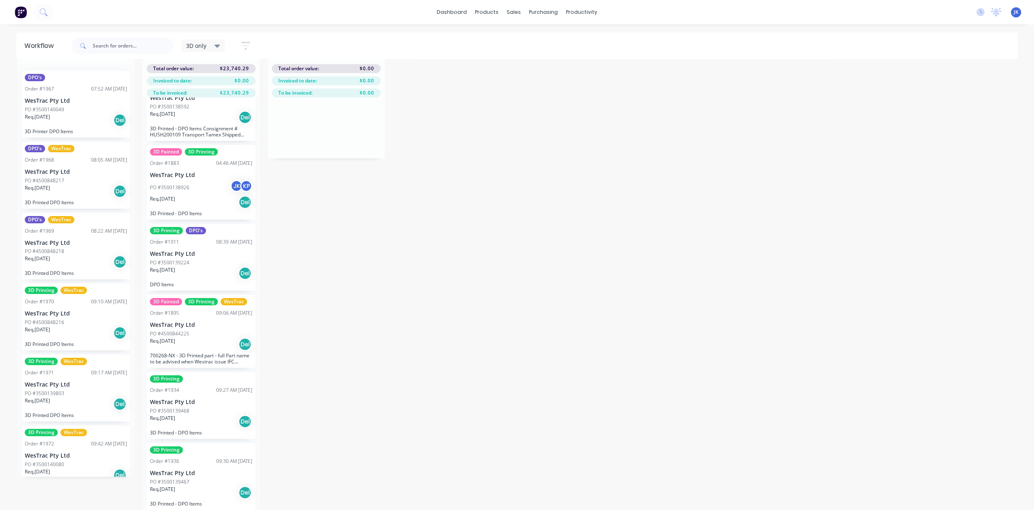
click at [74, 177] on div "PO #4500848217" at bounding box center [76, 180] width 102 height 7
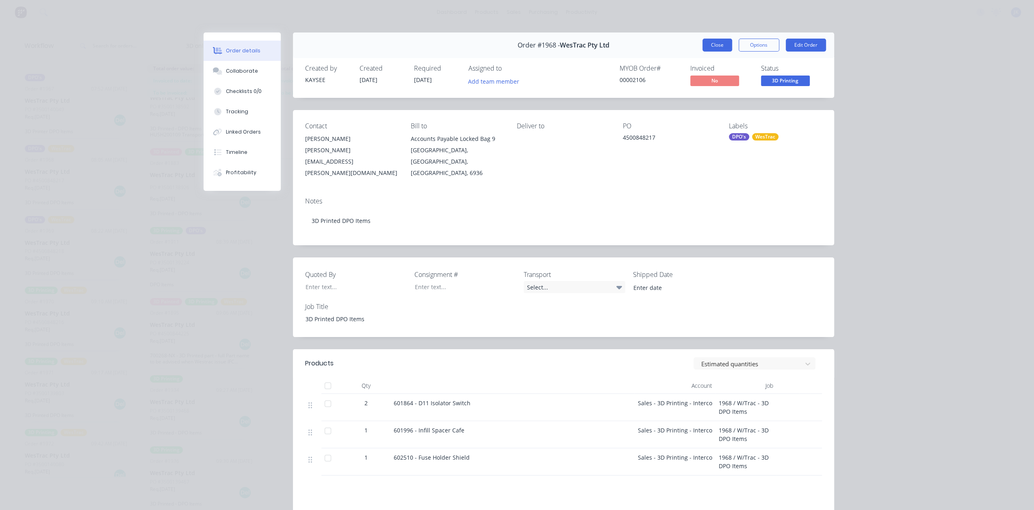
click at [715, 45] on button "Close" at bounding box center [717, 45] width 30 height 13
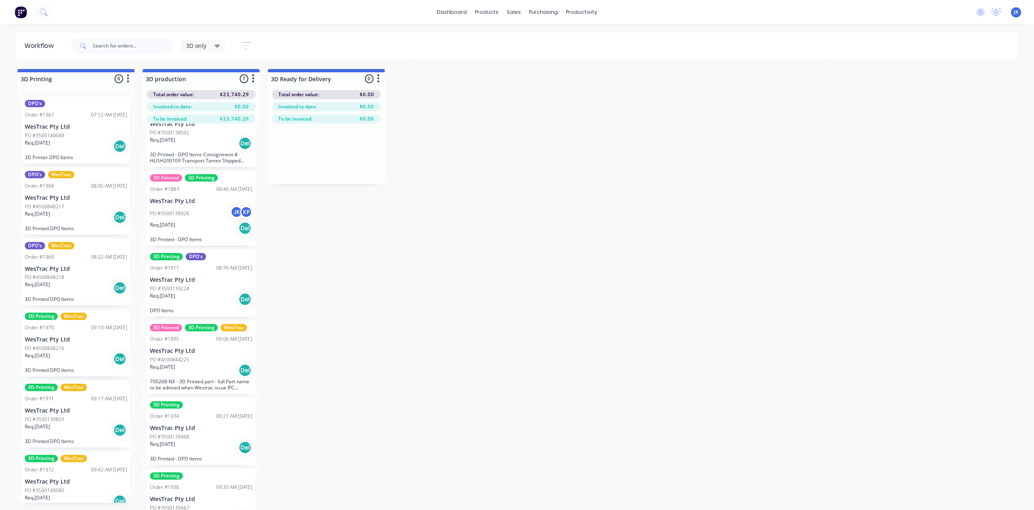
click at [89, 278] on div "PO #4500848218" at bounding box center [76, 277] width 102 height 7
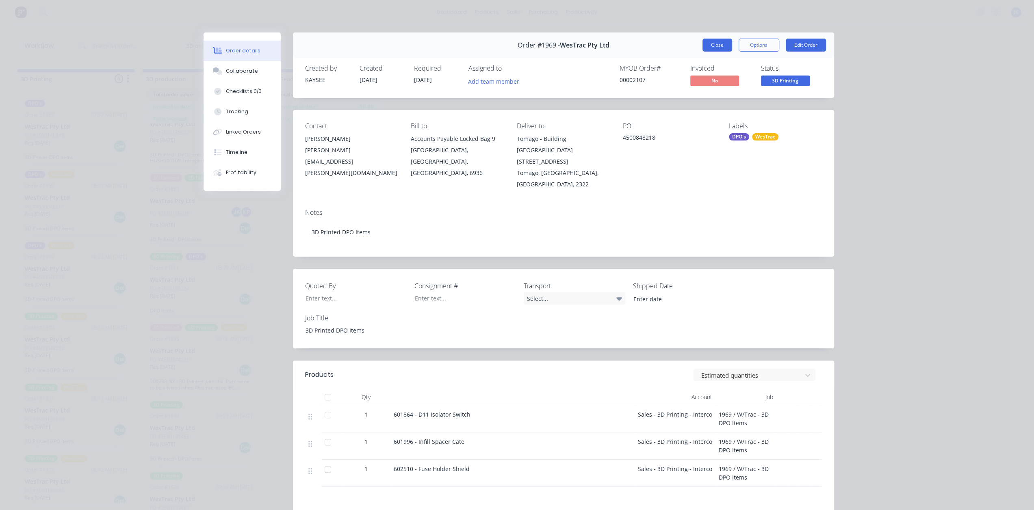
click at [714, 47] on button "Close" at bounding box center [717, 45] width 30 height 13
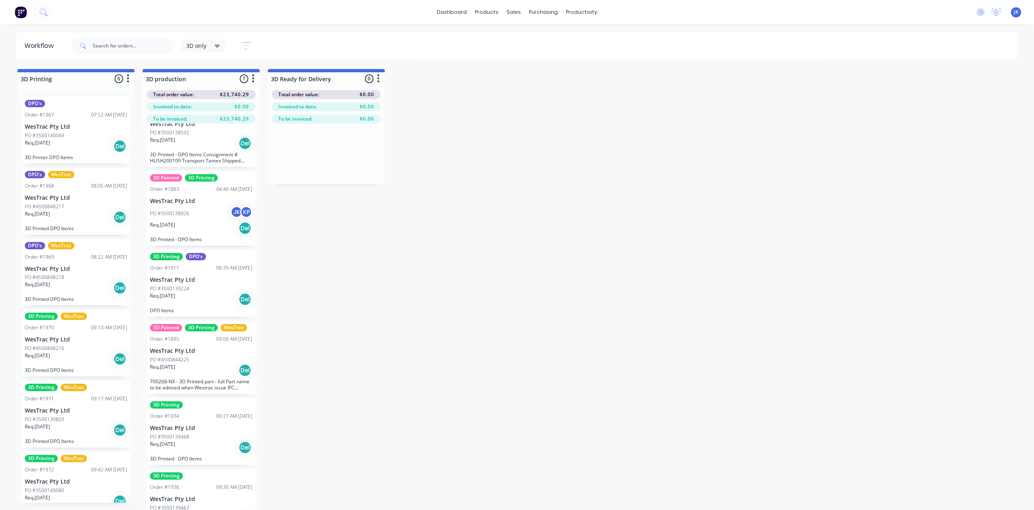
click at [89, 348] on div "PO #4500848216" at bounding box center [76, 348] width 102 height 7
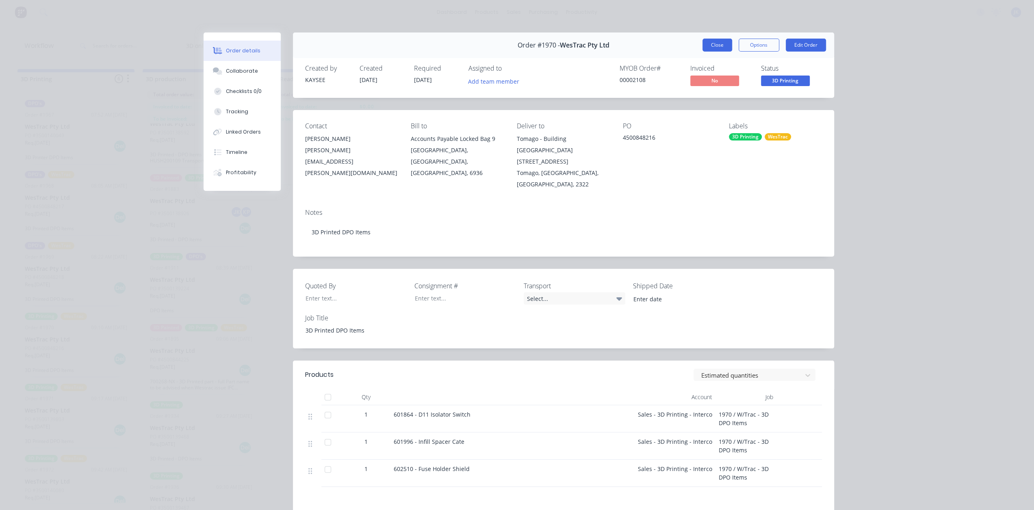
click at [703, 42] on button "Close" at bounding box center [717, 45] width 30 height 13
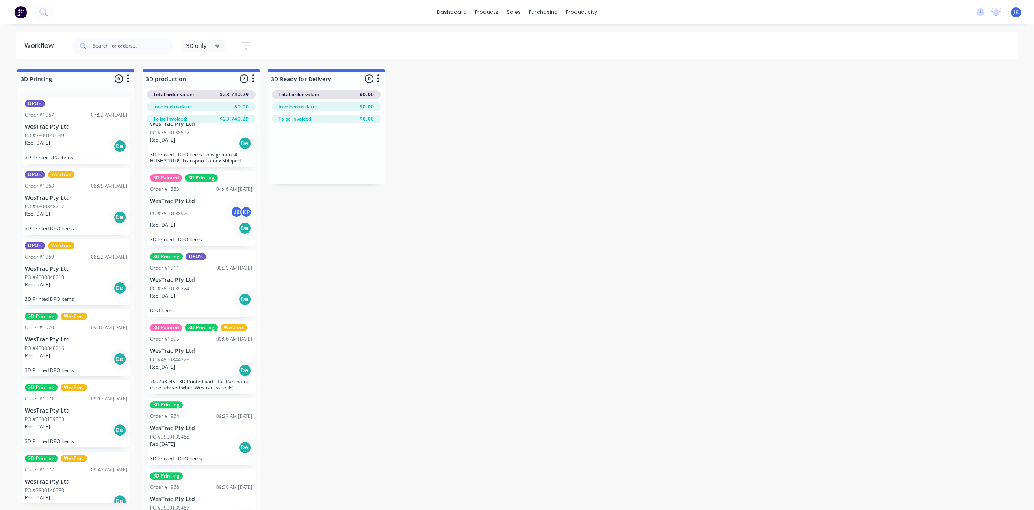
click at [76, 208] on div "PO #4500848217" at bounding box center [76, 206] width 102 height 7
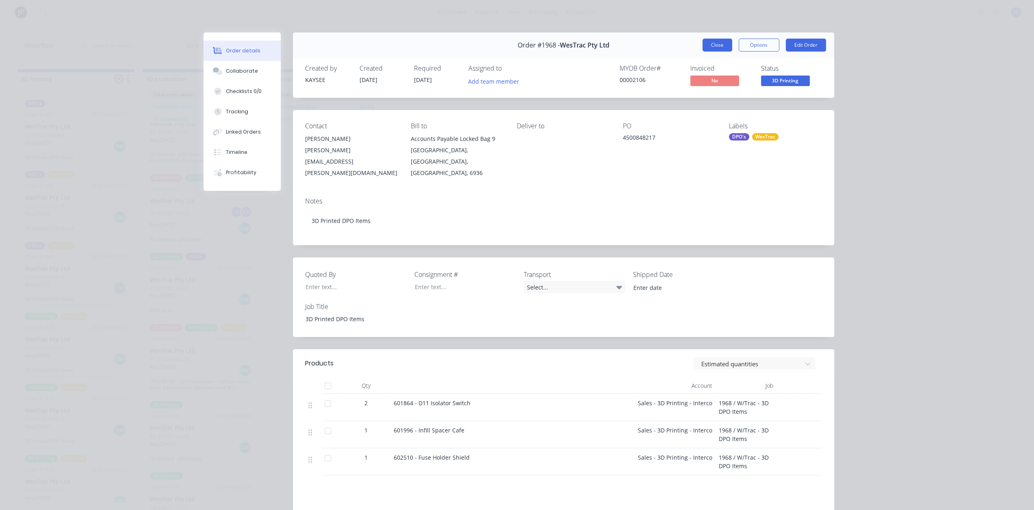
click at [707, 45] on button "Close" at bounding box center [717, 45] width 30 height 13
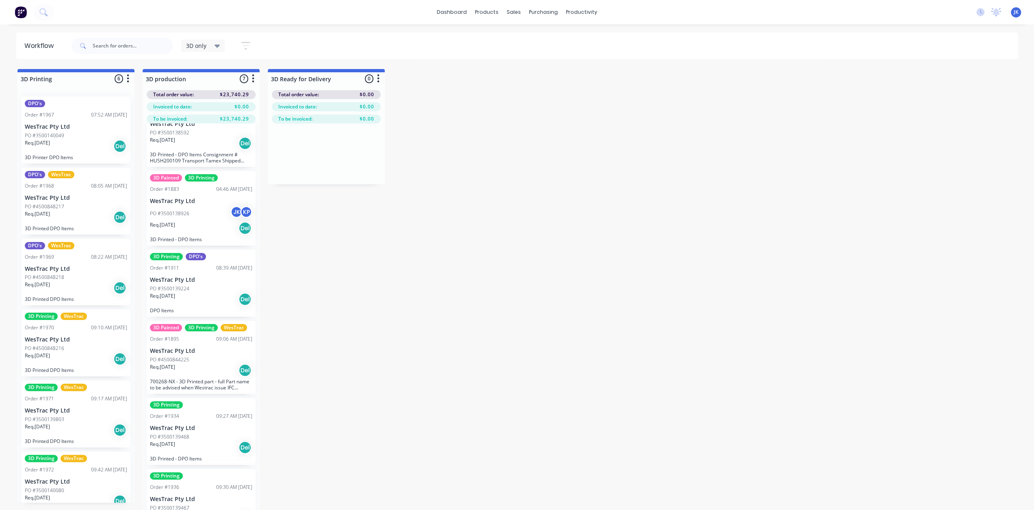
click at [107, 284] on div "Req. 31/10/25 Del" at bounding box center [76, 288] width 102 height 14
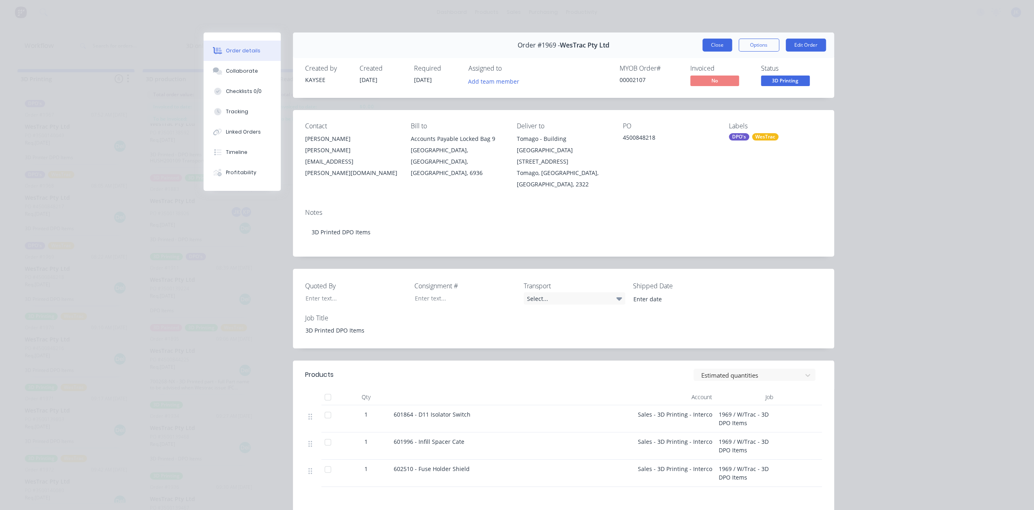
click at [713, 45] on button "Close" at bounding box center [717, 45] width 30 height 13
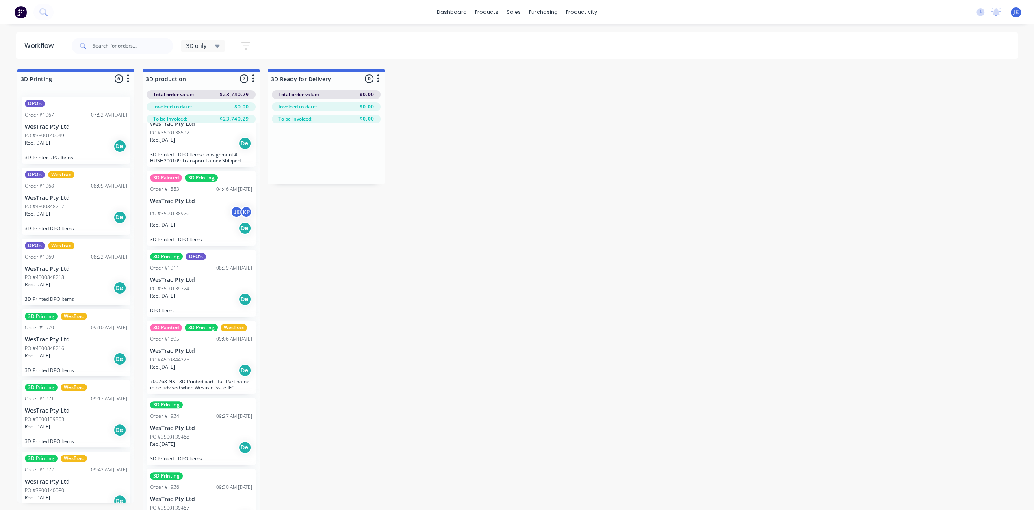
click at [102, 206] on div "PO #4500848217" at bounding box center [76, 206] width 102 height 7
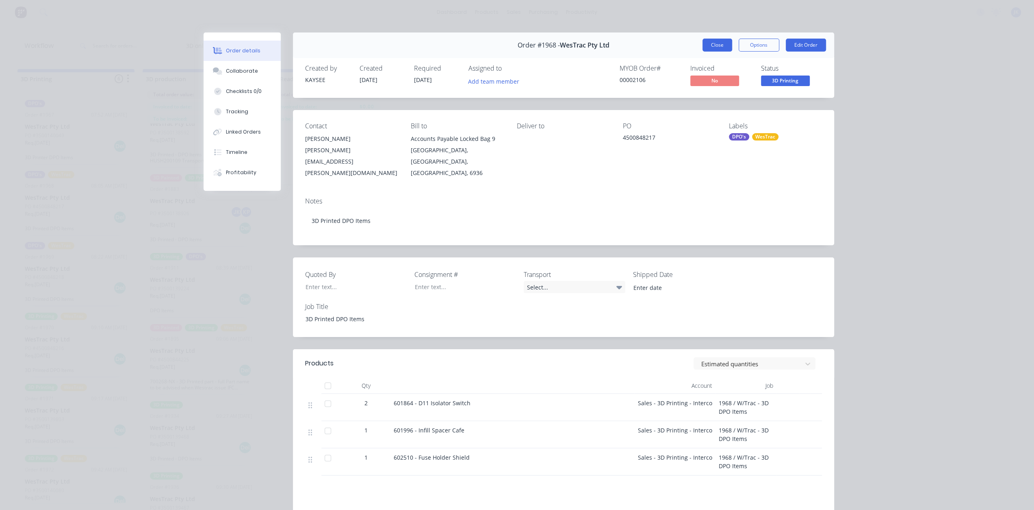
click at [706, 49] on button "Close" at bounding box center [717, 45] width 30 height 13
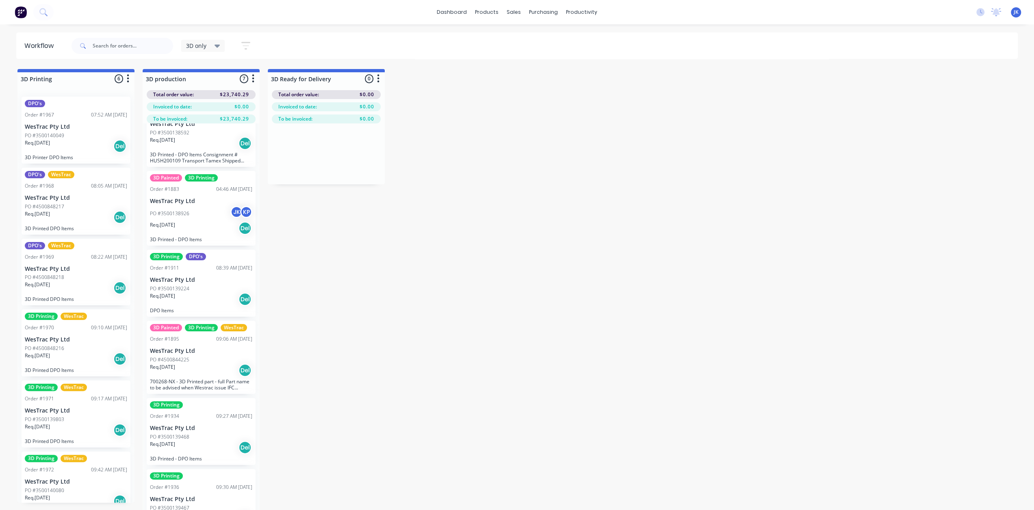
click at [76, 288] on div "Req. 31/10/25 Del" at bounding box center [76, 288] width 102 height 14
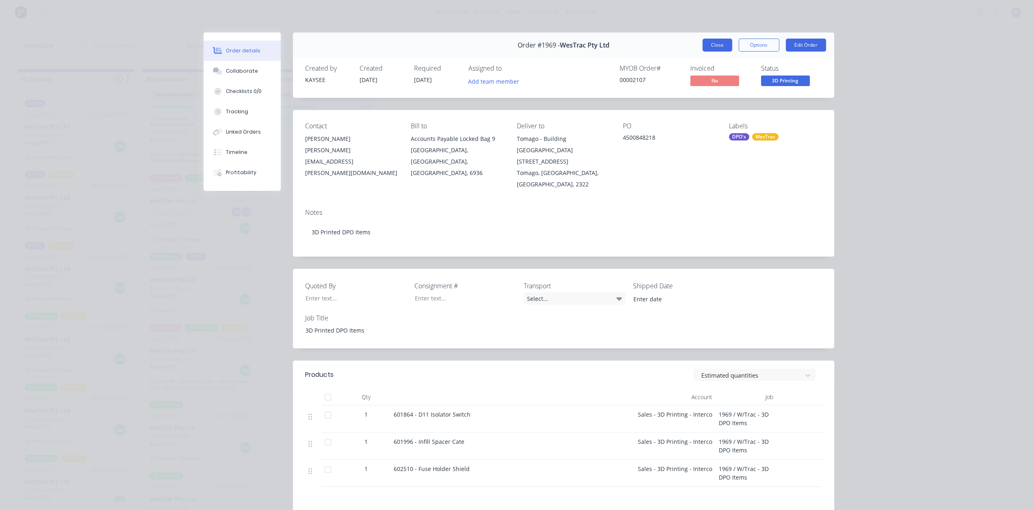
click at [703, 46] on button "Close" at bounding box center [717, 45] width 30 height 13
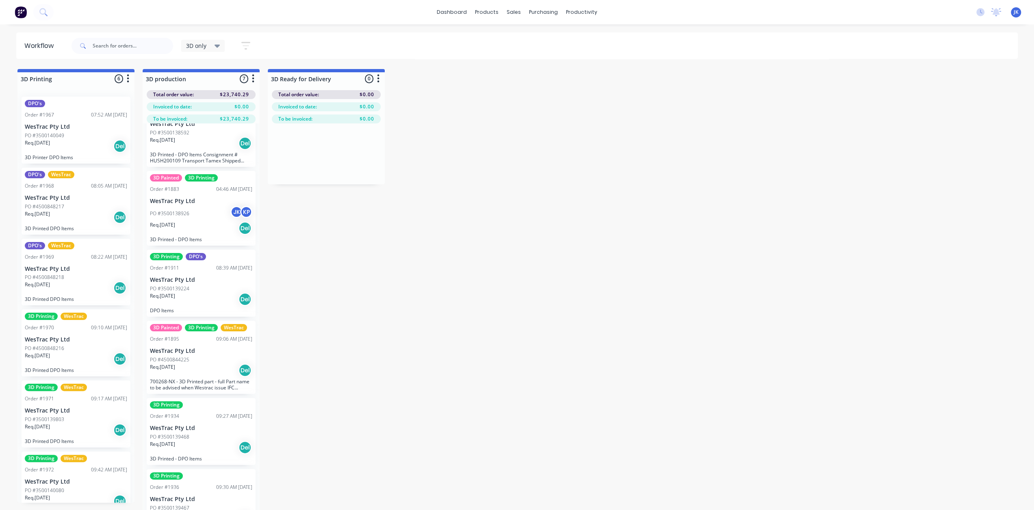
click at [99, 355] on div "Req. 31/10/25 Del" at bounding box center [76, 359] width 102 height 14
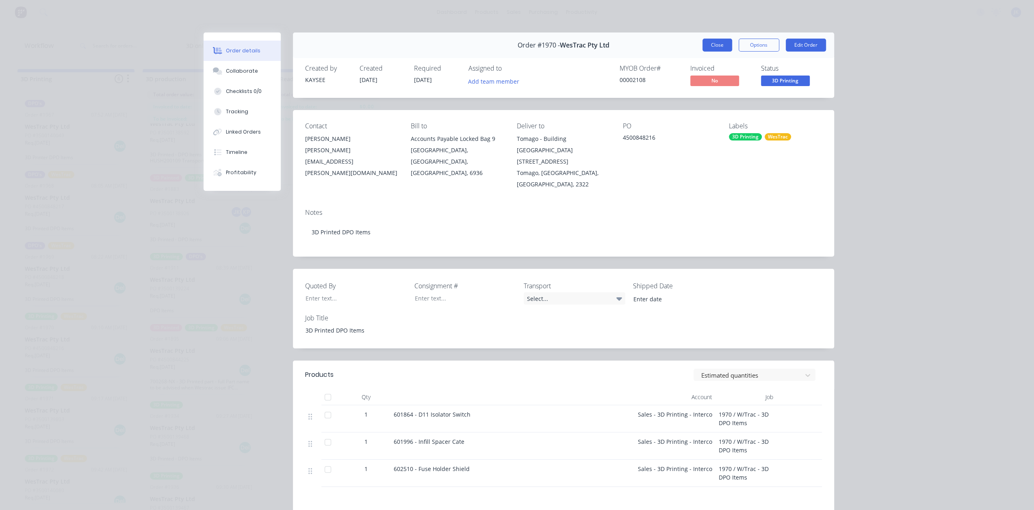
click at [715, 45] on button "Close" at bounding box center [717, 45] width 30 height 13
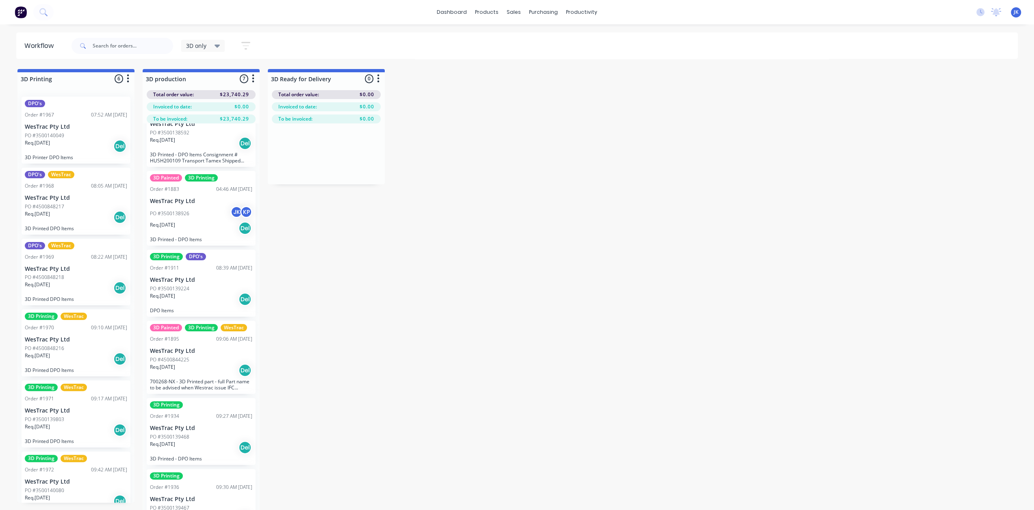
click at [93, 330] on div "09:10 AM 13/10/25" at bounding box center [109, 327] width 36 height 7
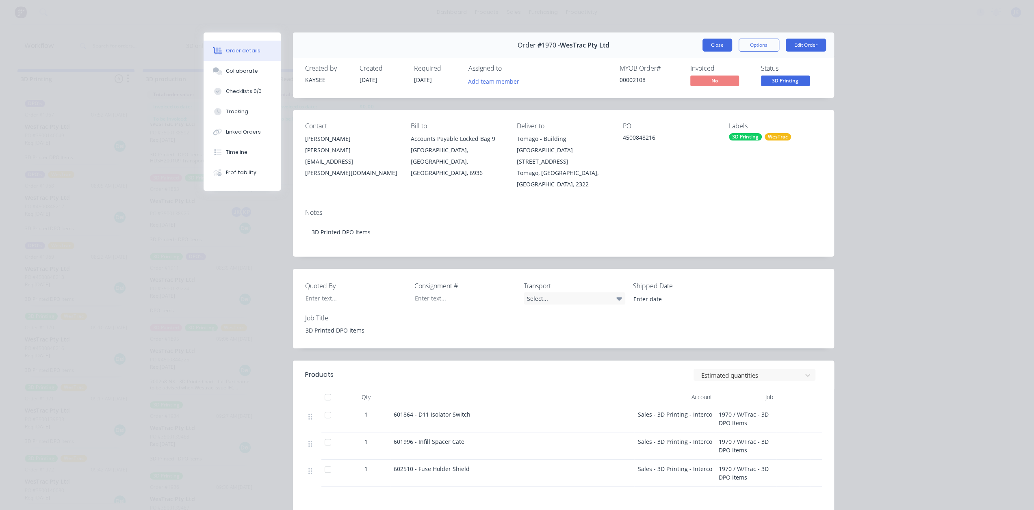
click at [716, 39] on button "Close" at bounding box center [717, 45] width 30 height 13
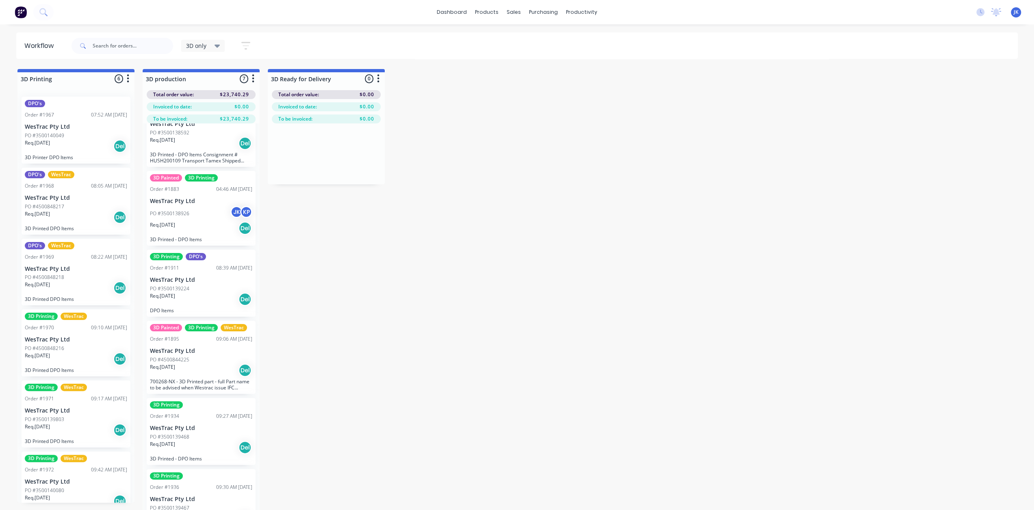
click at [108, 407] on div "3D Printing WesTrac Order #1971 09:17 AM 13/10/25 WesTrac Pty Ltd PO #350013980…" at bounding box center [76, 414] width 109 height 67
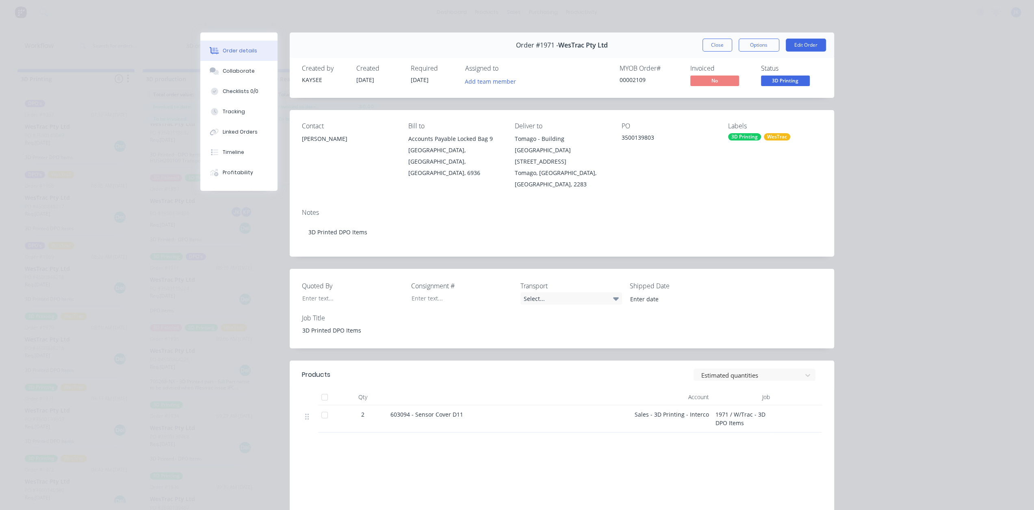
click at [719, 48] on button "Close" at bounding box center [717, 45] width 30 height 13
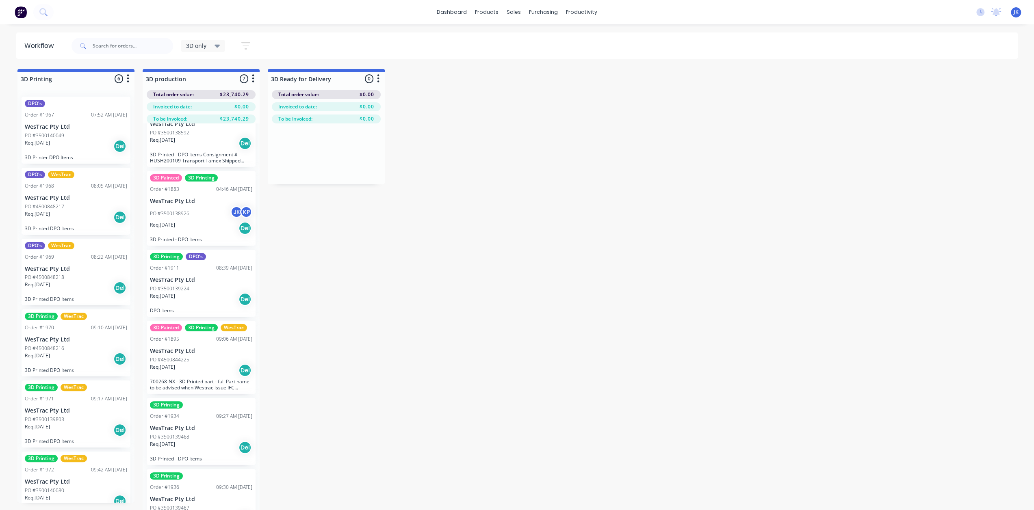
click at [87, 476] on div "3D Printing WesTrac Order #1972 09:42 AM 13/10/25 WesTrac Pty Ltd PO #350014008…" at bounding box center [76, 485] width 109 height 67
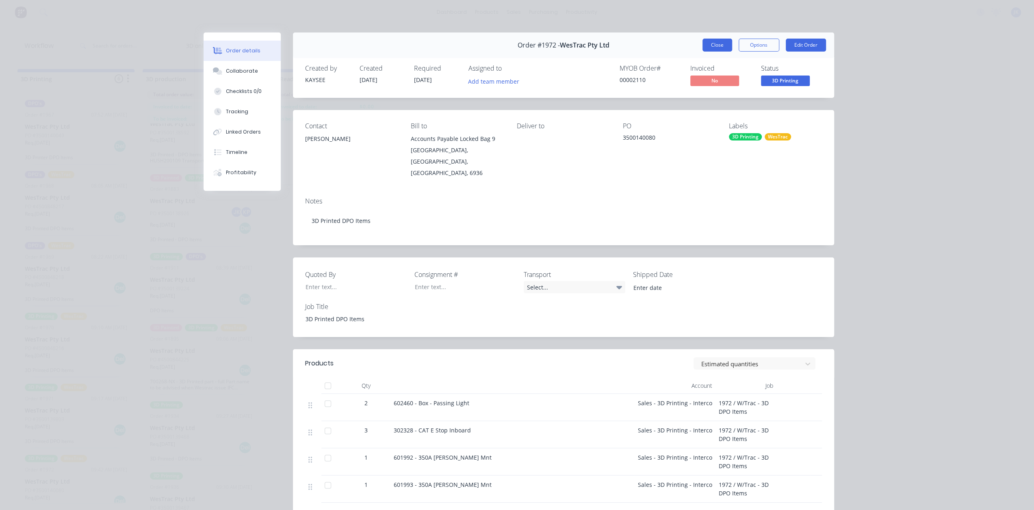
click at [705, 49] on button "Close" at bounding box center [717, 45] width 30 height 13
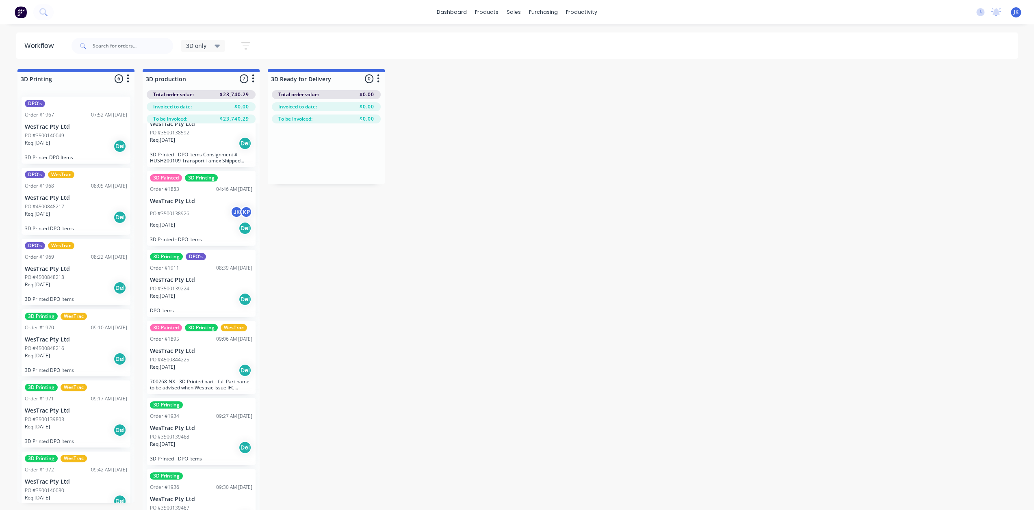
click at [68, 143] on div "Req. 13/10/25 Del" at bounding box center [76, 146] width 102 height 14
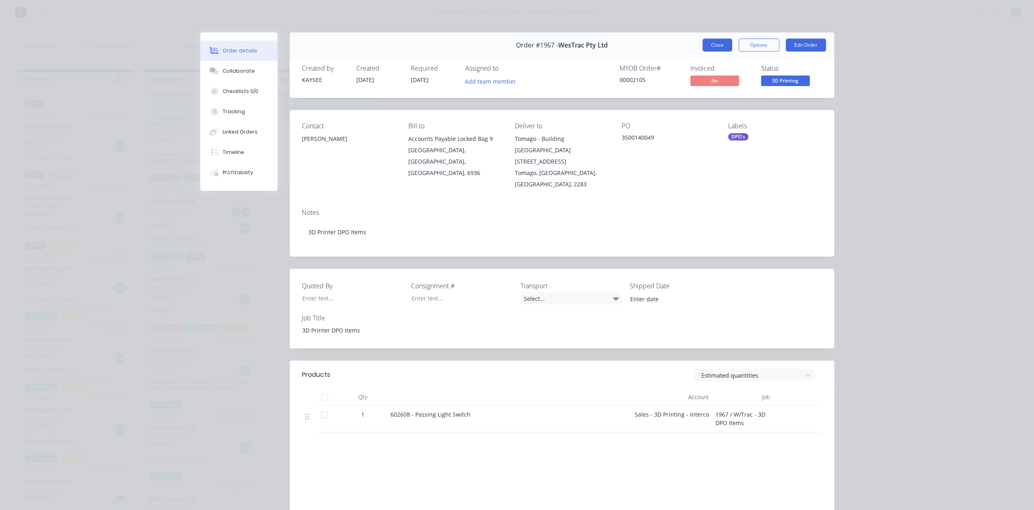
click at [709, 48] on button "Close" at bounding box center [717, 45] width 30 height 13
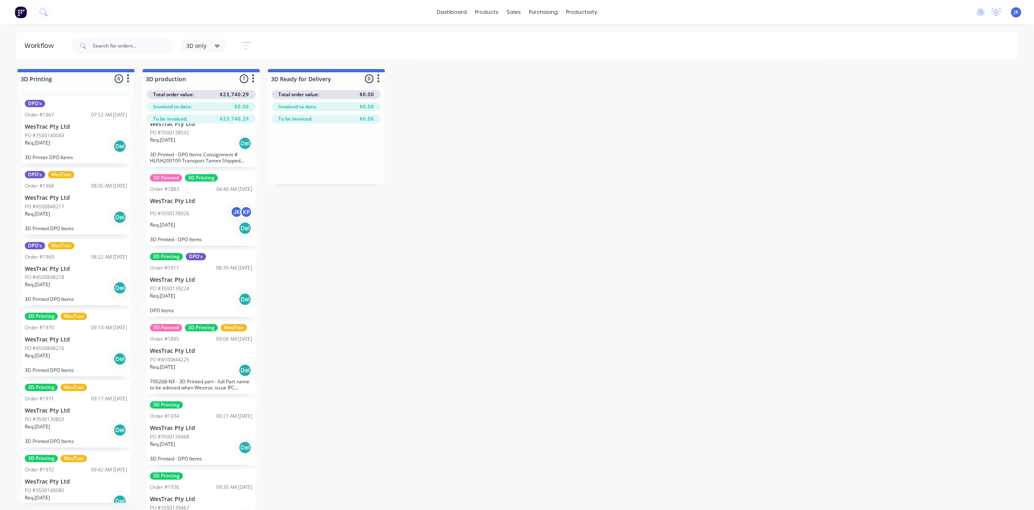
click at [92, 149] on div "Req. 13/10/25 Del" at bounding box center [76, 146] width 102 height 14
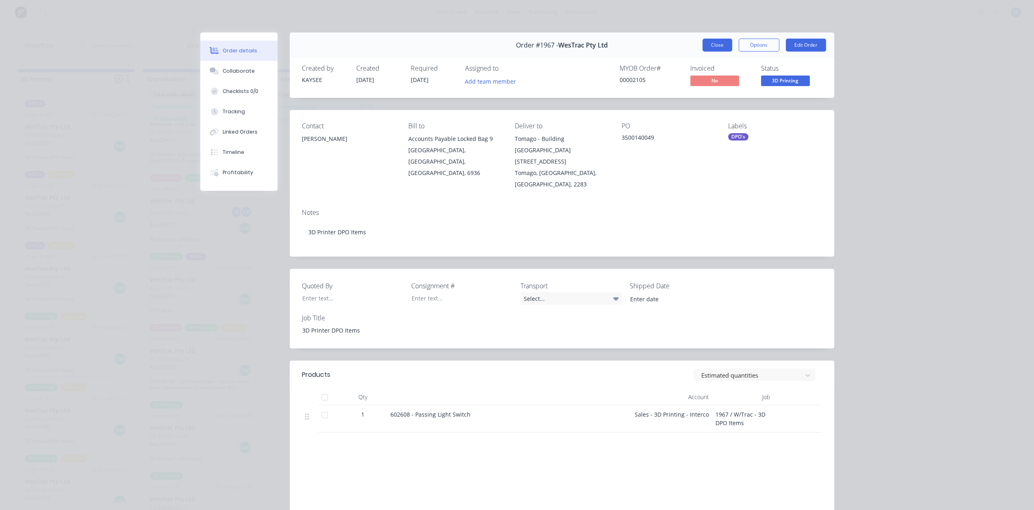
click at [720, 42] on button "Close" at bounding box center [717, 45] width 30 height 13
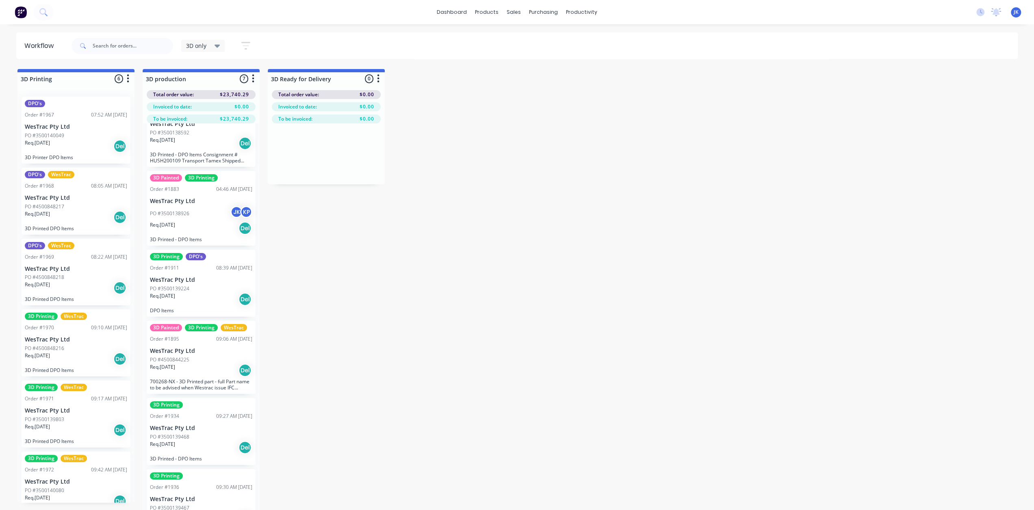
click at [93, 209] on div "PO #4500848217" at bounding box center [76, 206] width 102 height 7
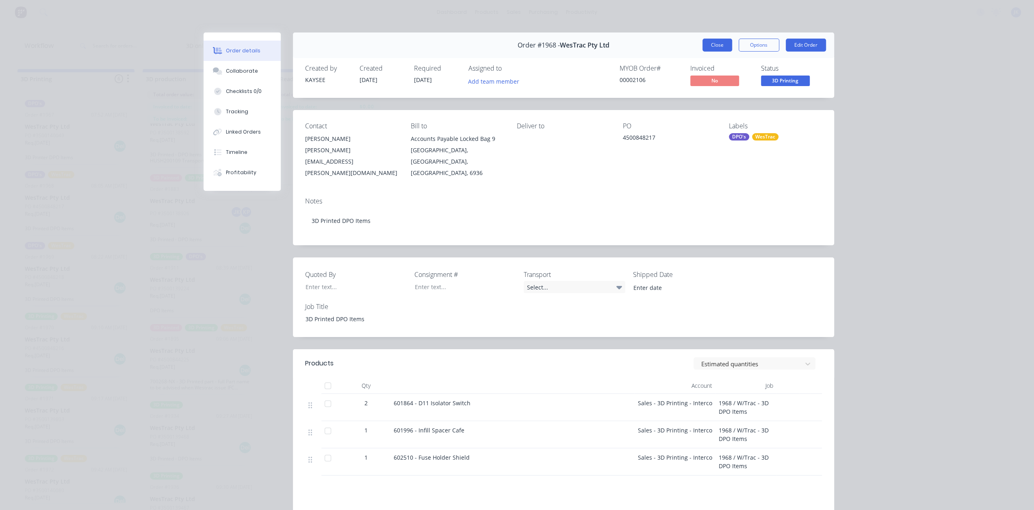
click at [712, 45] on button "Close" at bounding box center [717, 45] width 30 height 13
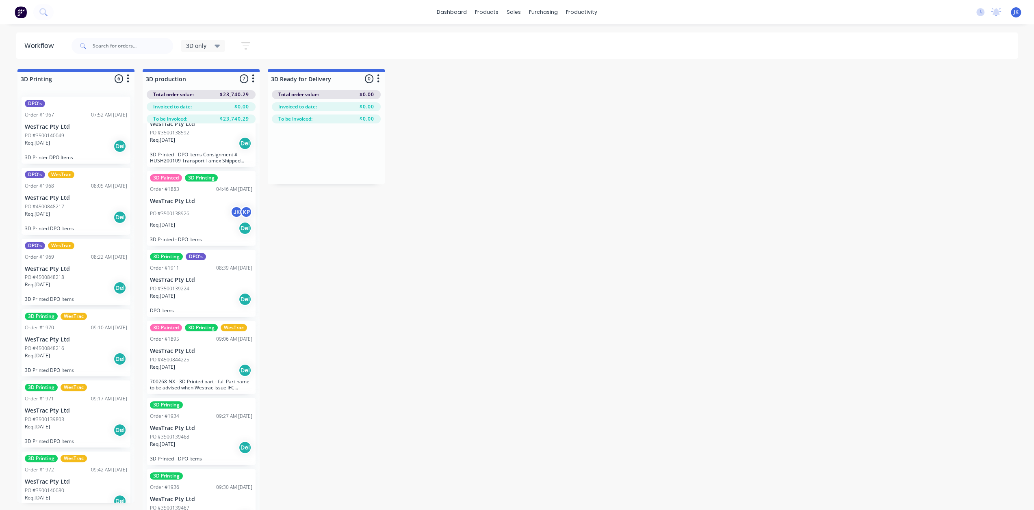
click at [81, 221] on div "Req. 31/10/25 Del" at bounding box center [76, 217] width 102 height 14
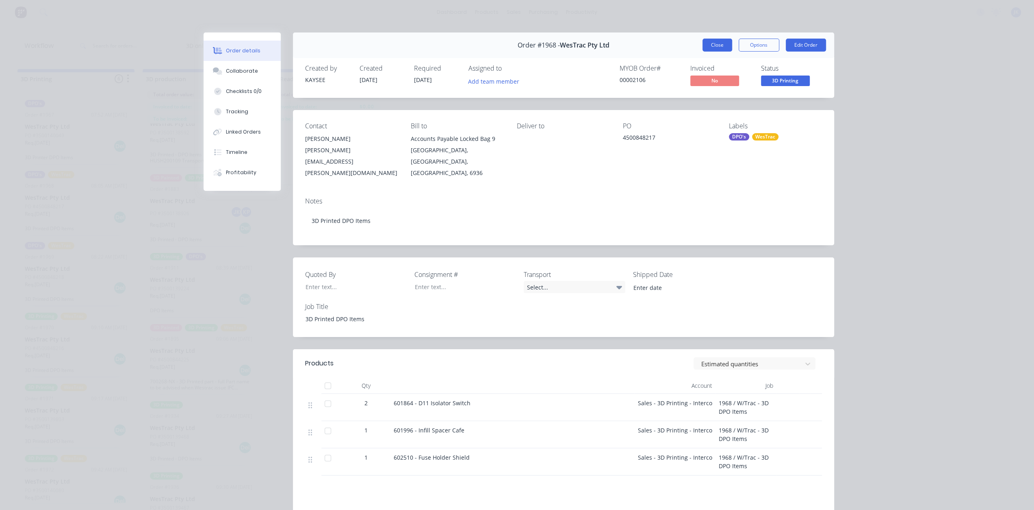
click at [712, 43] on button "Close" at bounding box center [717, 45] width 30 height 13
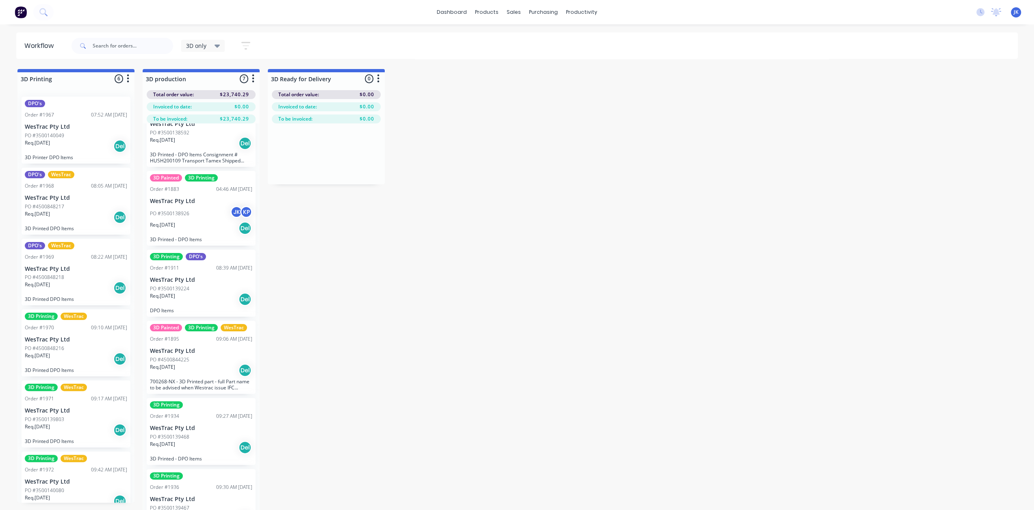
click at [74, 263] on div "DPO's WesTrac Order #1969 08:22 AM 13/10/25 WesTrac Pty Ltd PO #4500848218 Req.…" at bounding box center [76, 272] width 109 height 67
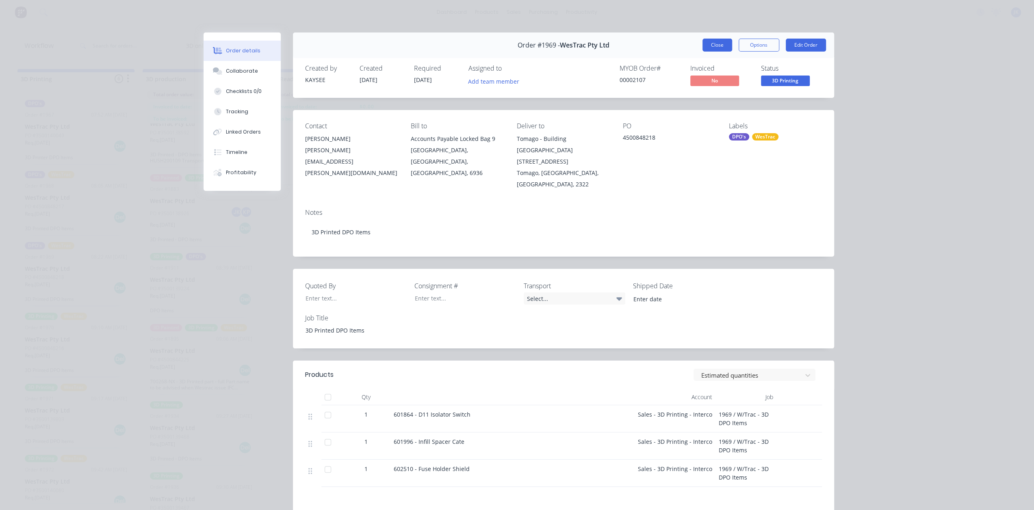
click at [712, 44] on button "Close" at bounding box center [717, 45] width 30 height 13
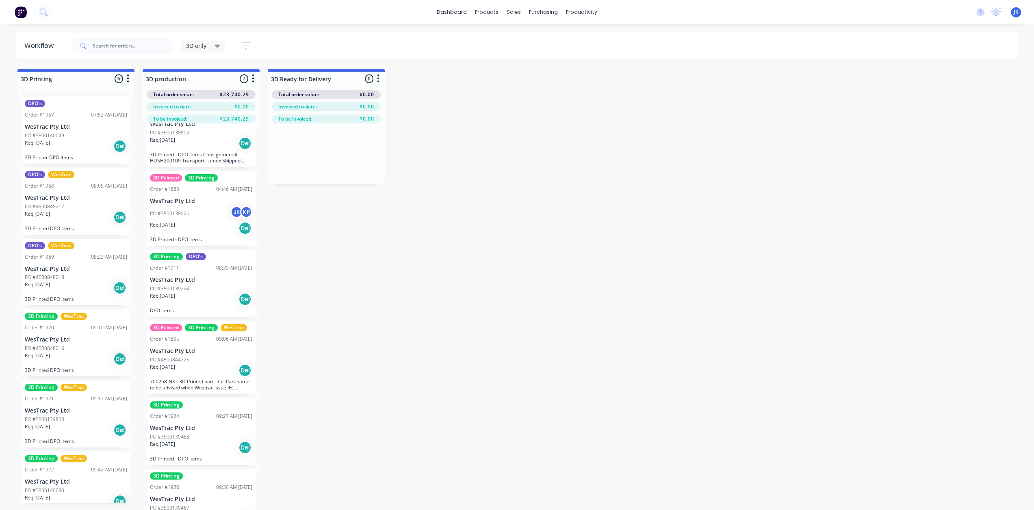
click at [80, 333] on div "3D Printing WesTrac Order #1970 09:10 AM 13/10/25 WesTrac Pty Ltd PO #450084821…" at bounding box center [76, 342] width 109 height 67
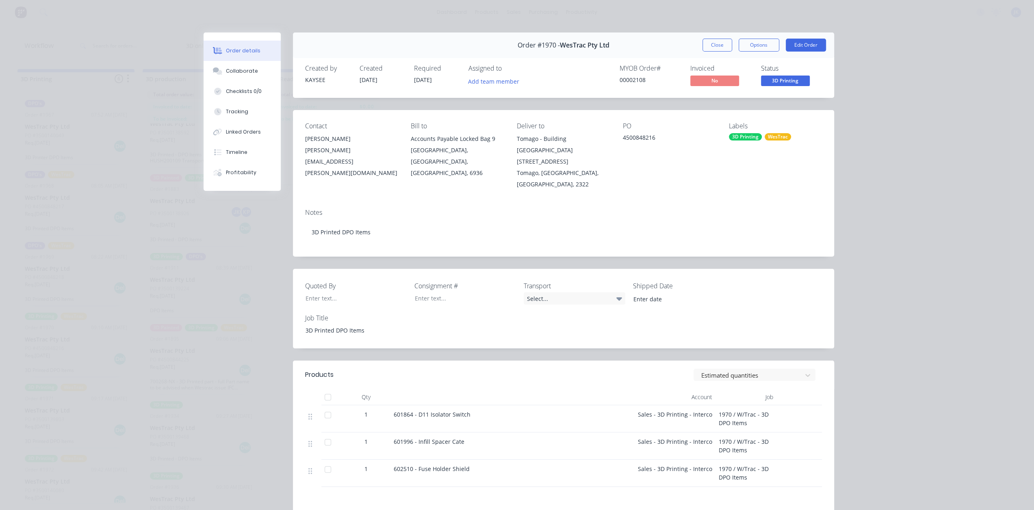
drag, startPoint x: 722, startPoint y: 43, endPoint x: 703, endPoint y: 45, distance: 18.5
click at [722, 43] on button "Close" at bounding box center [717, 45] width 30 height 13
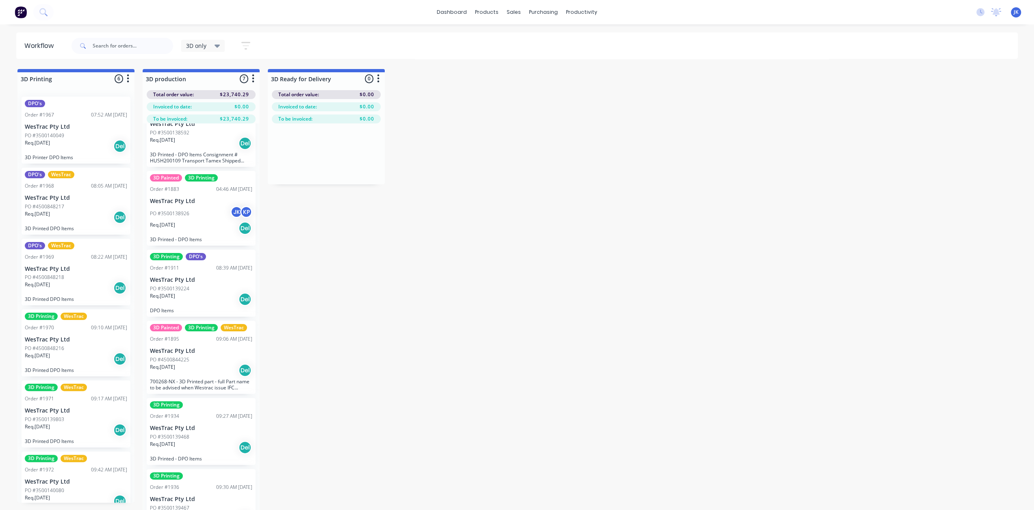
click at [67, 413] on p "WesTrac Pty Ltd" at bounding box center [76, 410] width 102 height 7
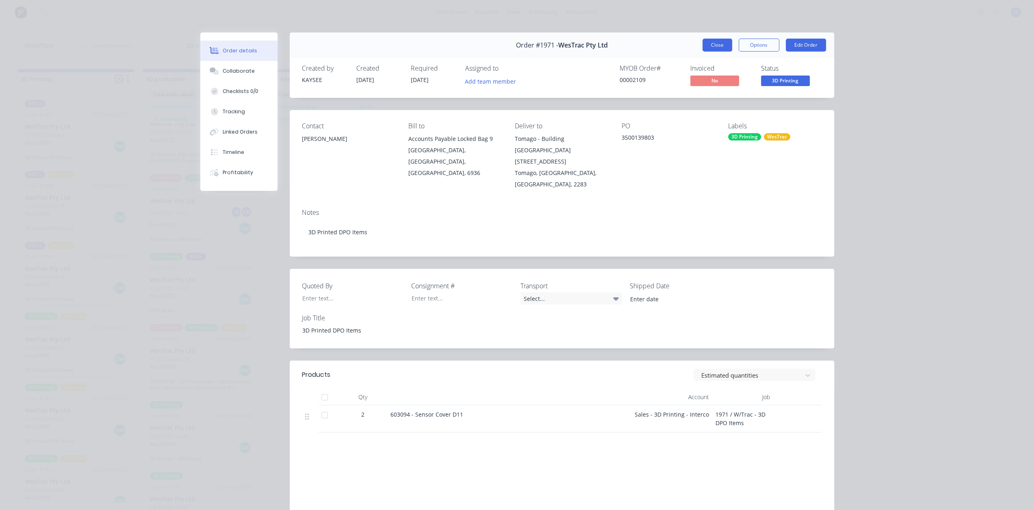
click at [720, 50] on button "Close" at bounding box center [717, 45] width 30 height 13
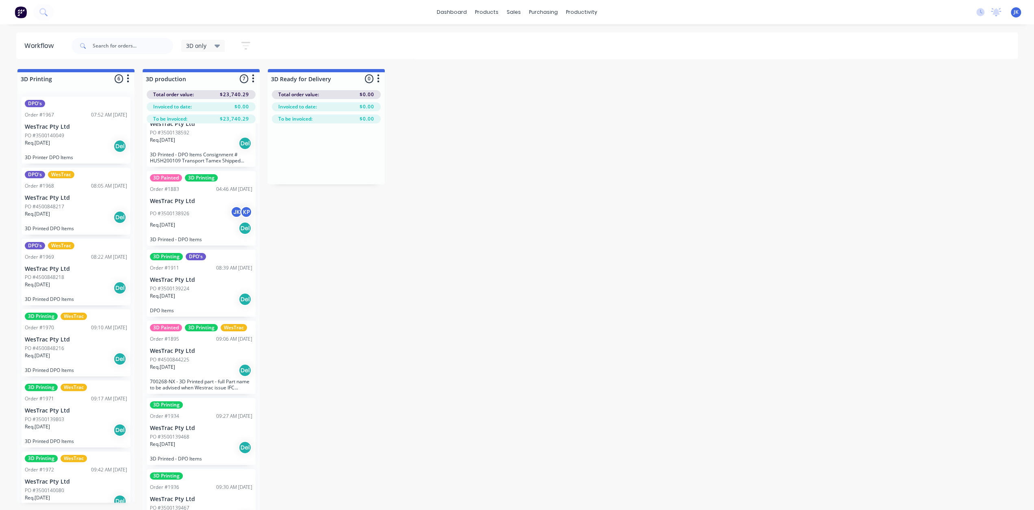
click at [84, 476] on div "3D Printing WesTrac Order #1972 09:42 AM 13/10/25 WesTrac Pty Ltd PO #350014008…" at bounding box center [76, 485] width 109 height 67
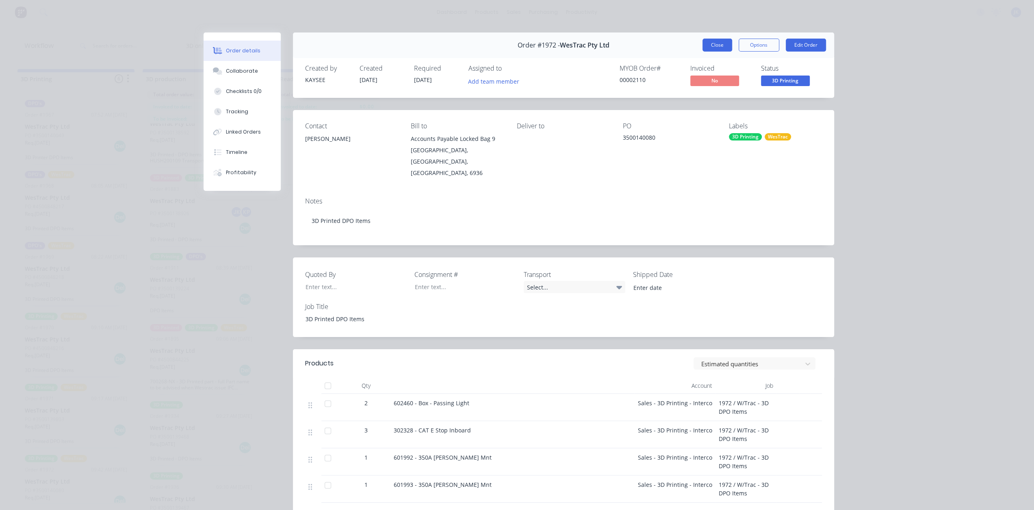
click at [712, 49] on button "Close" at bounding box center [717, 45] width 30 height 13
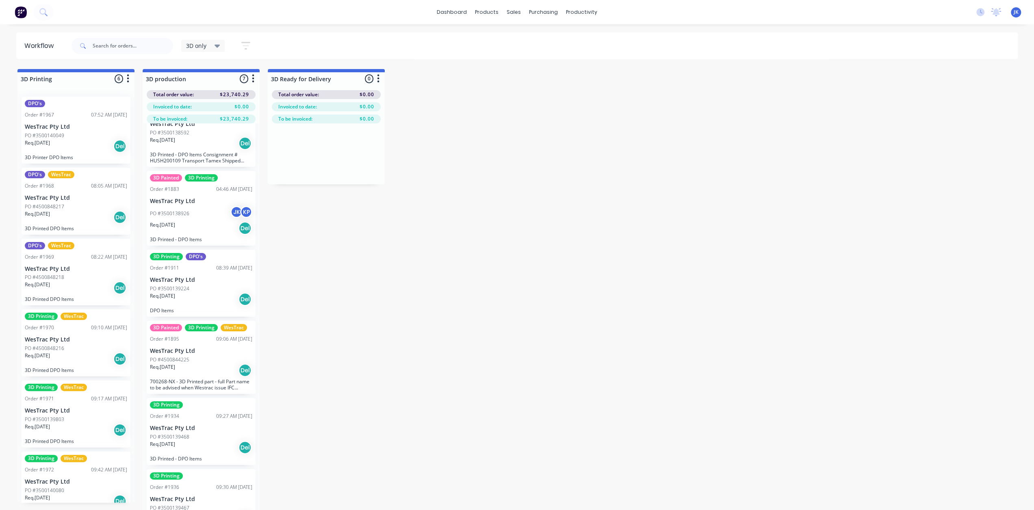
scroll to position [16, 0]
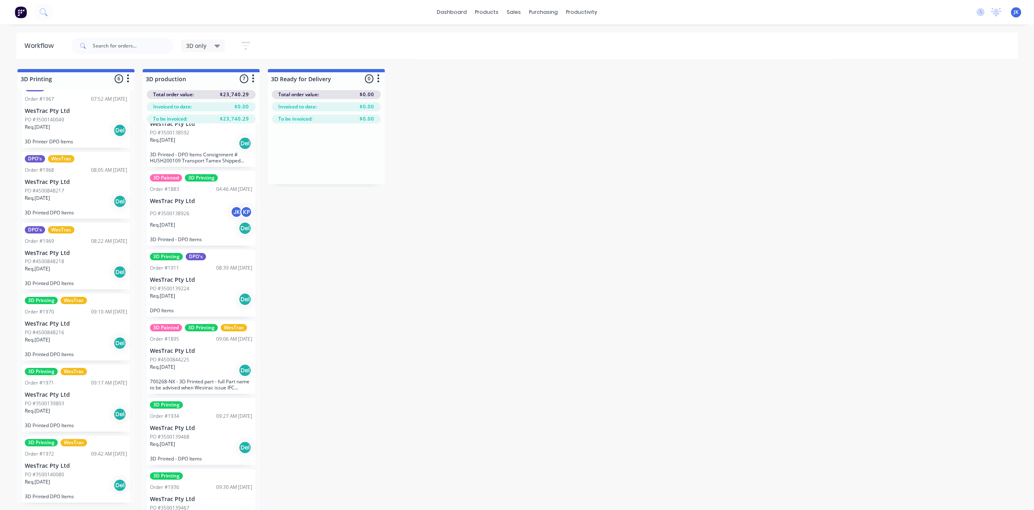
click at [83, 477] on div "PO #3500140080" at bounding box center [76, 474] width 102 height 7
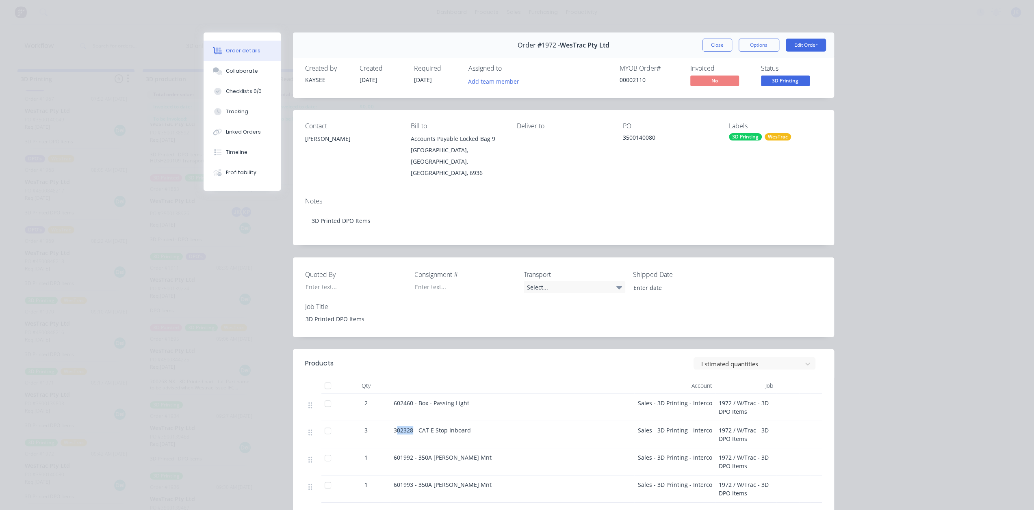
drag, startPoint x: 408, startPoint y: 421, endPoint x: 394, endPoint y: 423, distance: 14.7
click at [394, 426] on div "302328 - CAT E Stop Inboard" at bounding box center [512, 430] width 237 height 9
drag, startPoint x: 424, startPoint y: 447, endPoint x: 391, endPoint y: 449, distance: 32.1
click at [394, 454] on span "601992 - 350A Anderson Mnt" at bounding box center [443, 458] width 98 height 8
click at [556, 436] on div "302328 - CAT E Stop Inboard" at bounding box center [512, 434] width 244 height 27
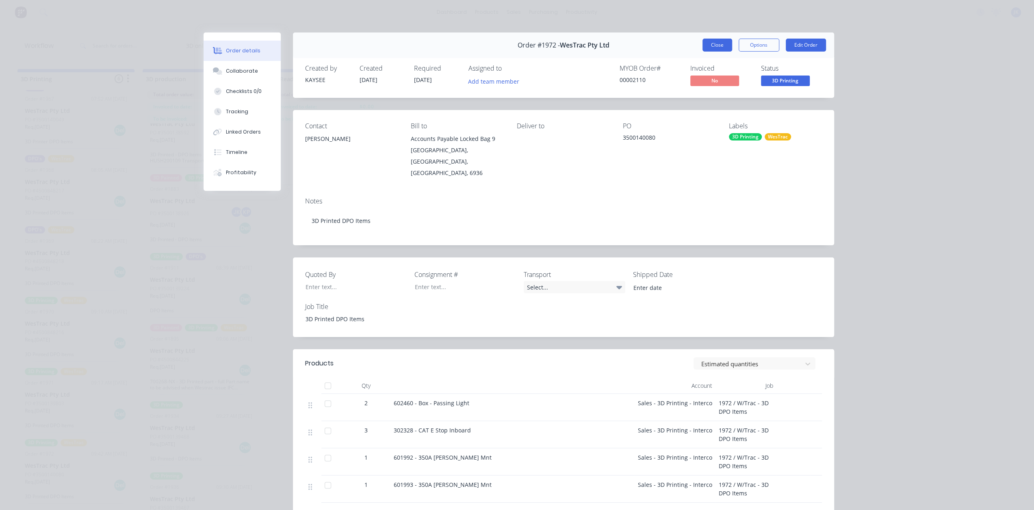
click at [707, 40] on button "Close" at bounding box center [717, 45] width 30 height 13
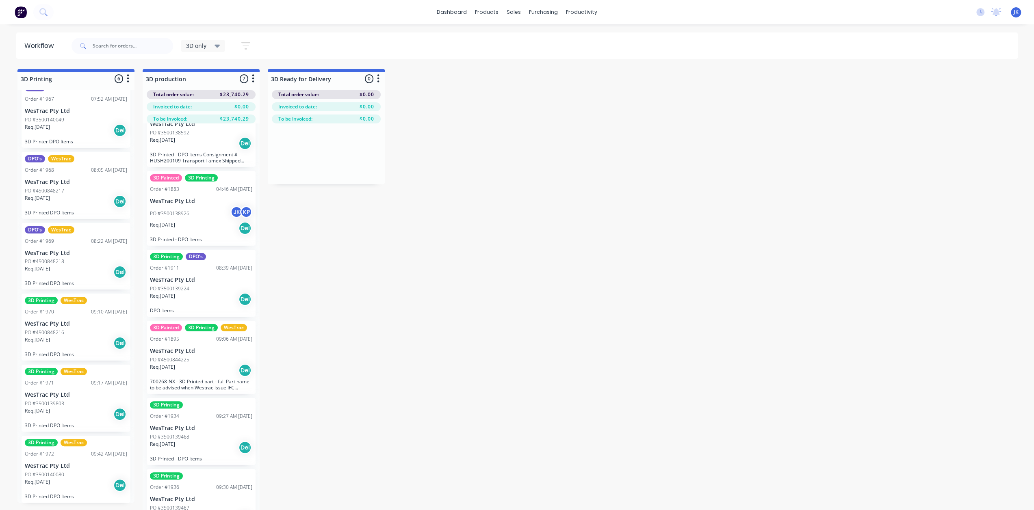
scroll to position [32, 0]
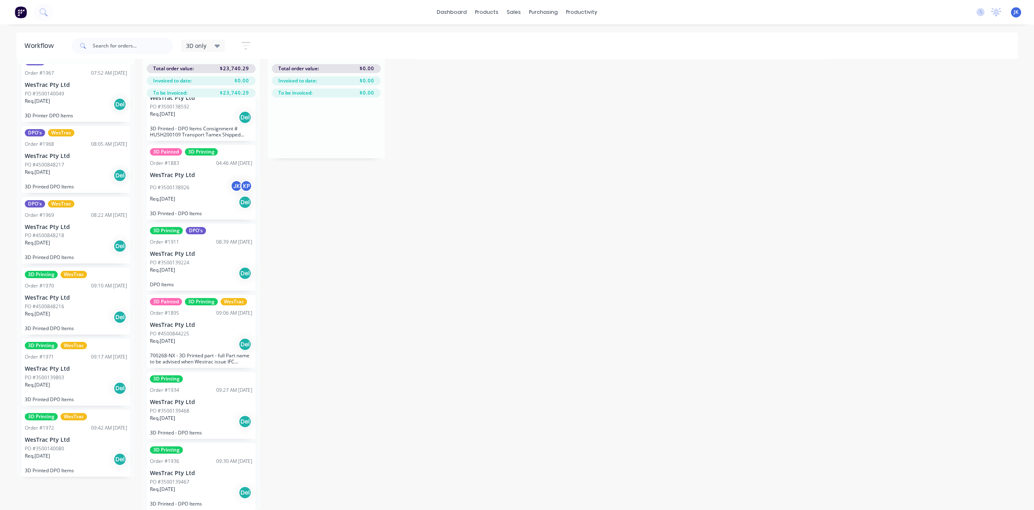
click at [84, 455] on div "Req. 20/10/25 Del" at bounding box center [76, 459] width 102 height 14
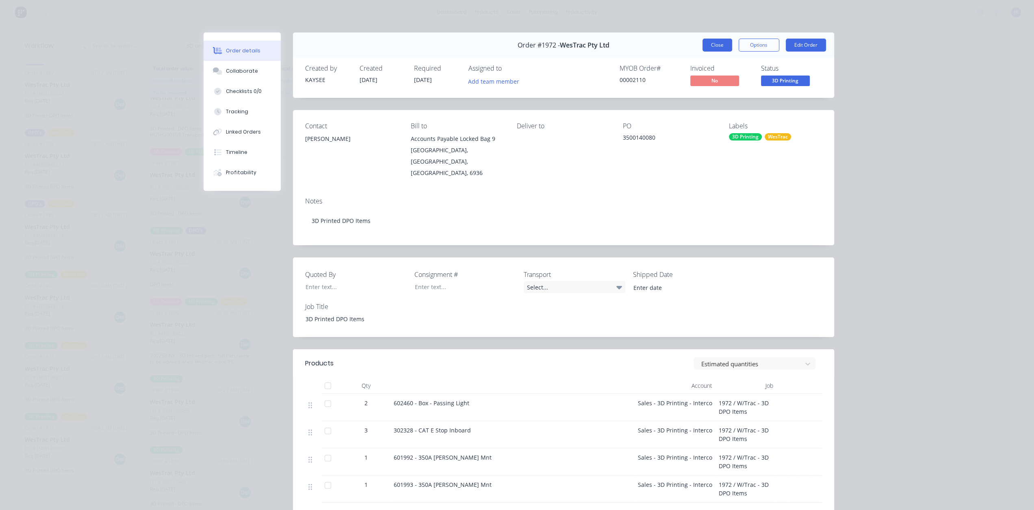
click at [718, 44] on button "Close" at bounding box center [717, 45] width 30 height 13
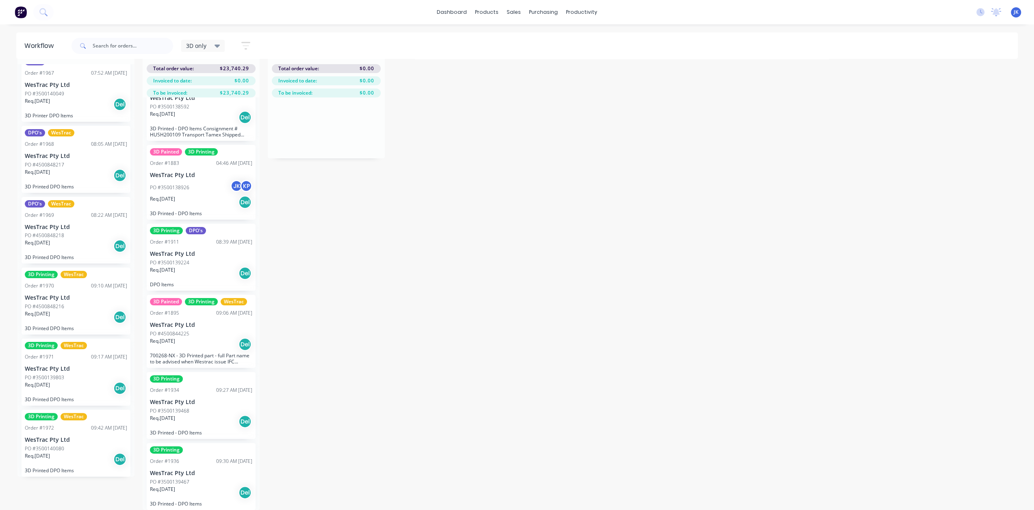
click at [60, 381] on div "Req. 14/10/25 Del" at bounding box center [76, 388] width 102 height 14
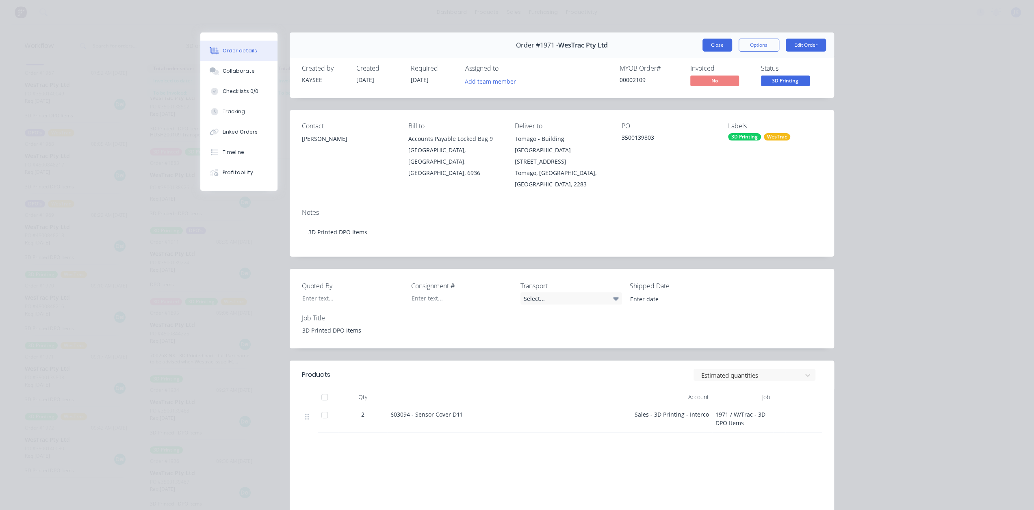
click at [712, 48] on button "Close" at bounding box center [717, 45] width 30 height 13
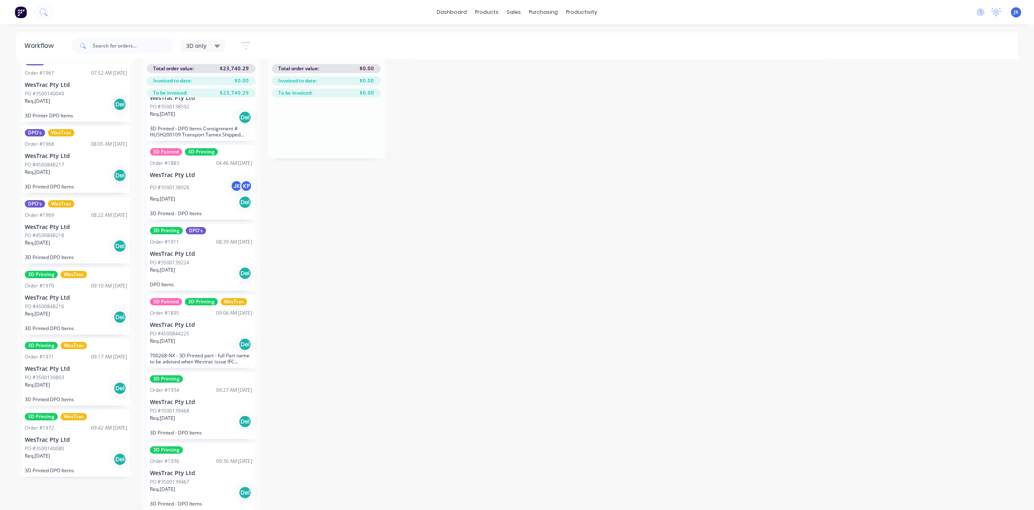
click at [89, 381] on div "Req. 14/10/25 Del" at bounding box center [76, 388] width 102 height 14
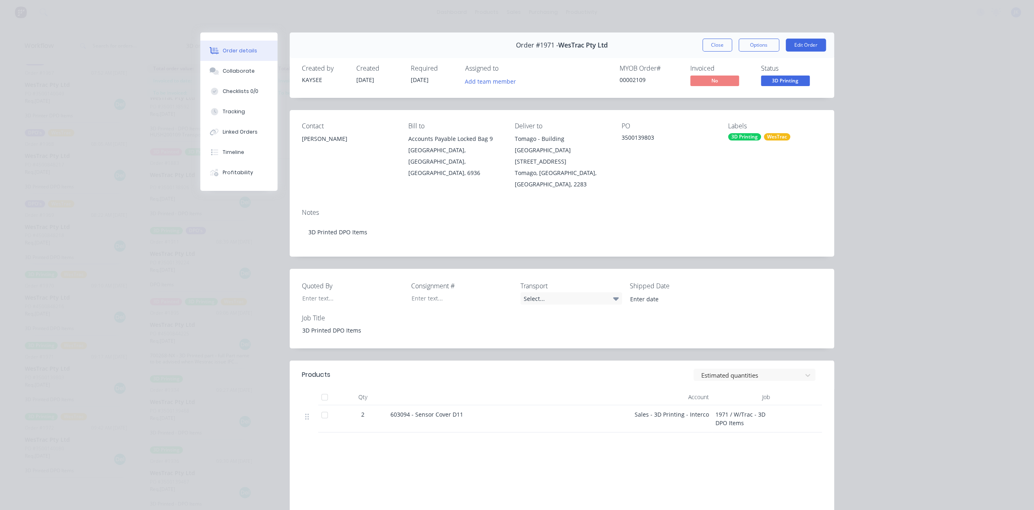
drag, startPoint x: 706, startPoint y: 45, endPoint x: 700, endPoint y: 51, distance: 8.3
click at [706, 45] on button "Close" at bounding box center [717, 45] width 30 height 13
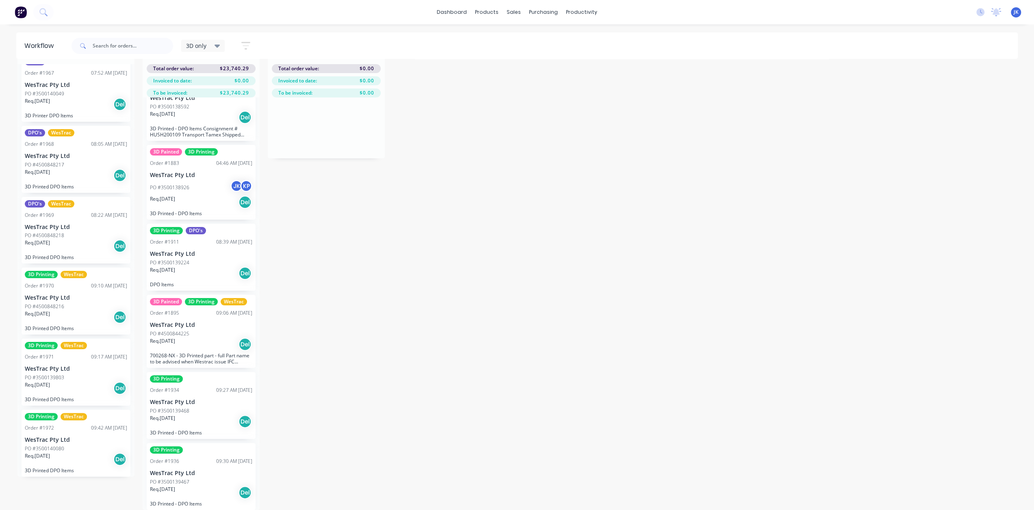
click at [76, 310] on div "Req. 31/10/25 Del" at bounding box center [76, 317] width 102 height 14
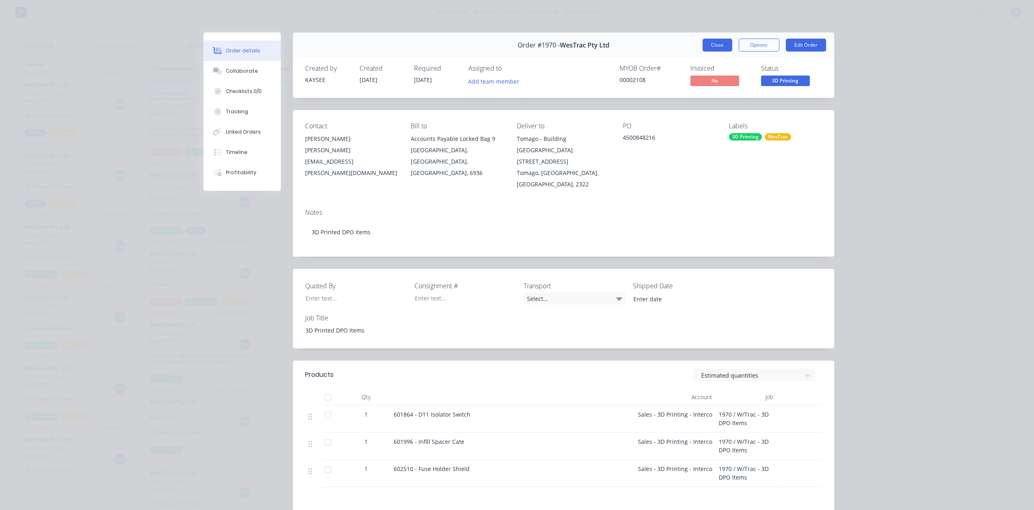
click at [709, 45] on button "Close" at bounding box center [717, 45] width 30 height 13
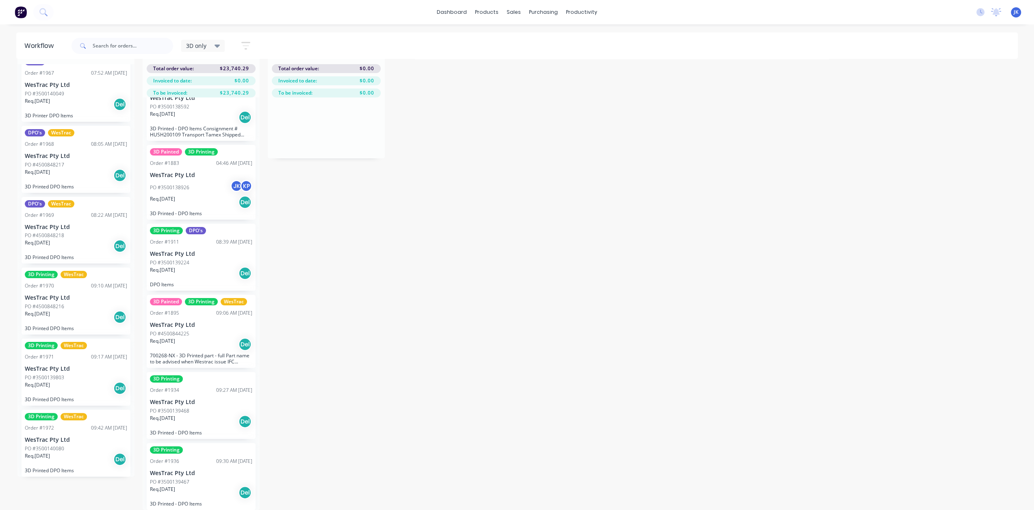
scroll to position [0, 0]
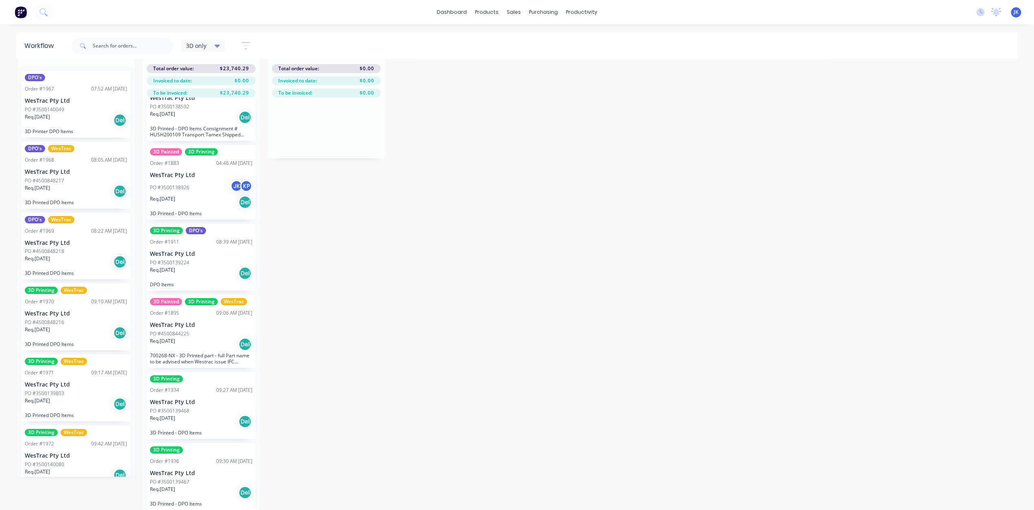
click at [77, 121] on div "DPO's Order #1967 07:52 AM 13/10/25 WesTrac Pty Ltd PO #3500140049 Req. 13/10/2…" at bounding box center [76, 104] width 109 height 67
